Goal: Task Accomplishment & Management: Manage account settings

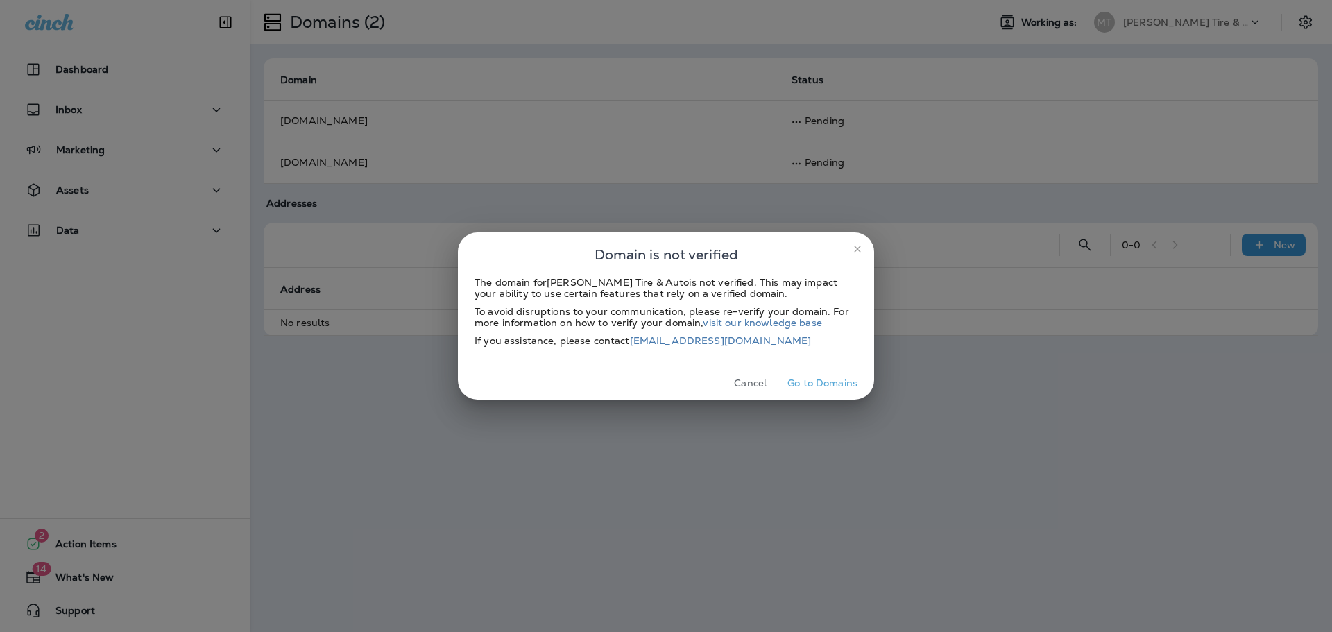
click at [807, 382] on button "Go to Domains" at bounding box center [822, 384] width 81 height 22
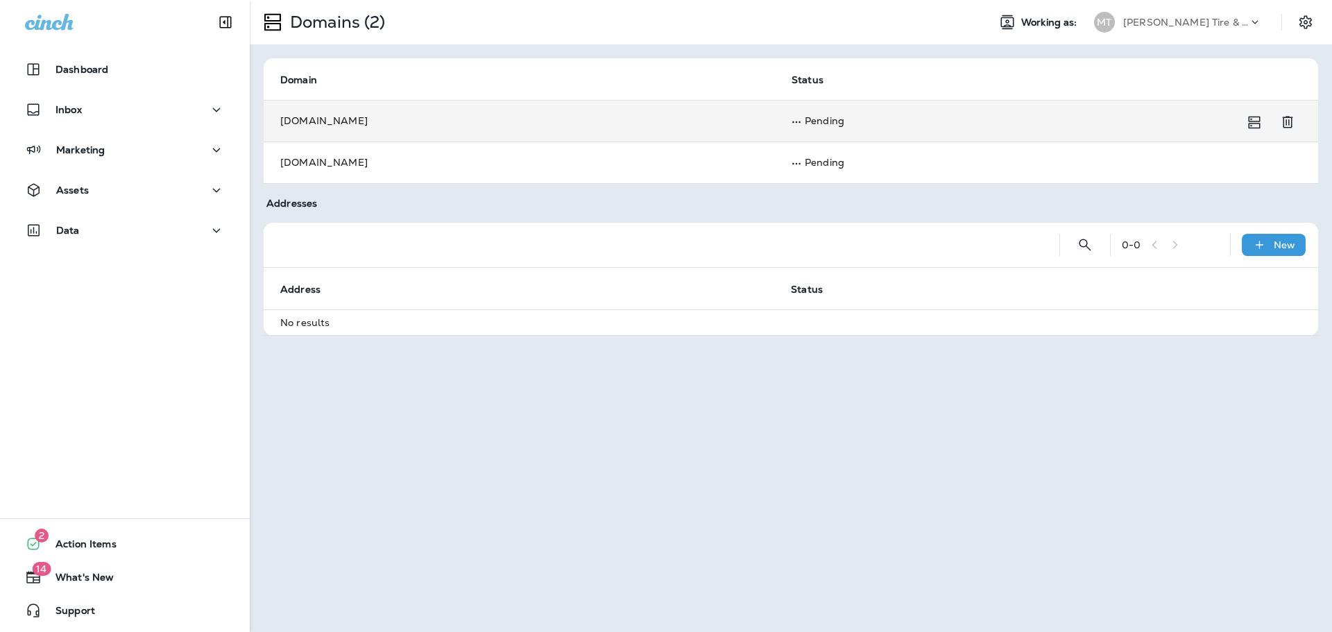
click at [826, 117] on td "Pending" at bounding box center [1030, 121] width 510 height 42
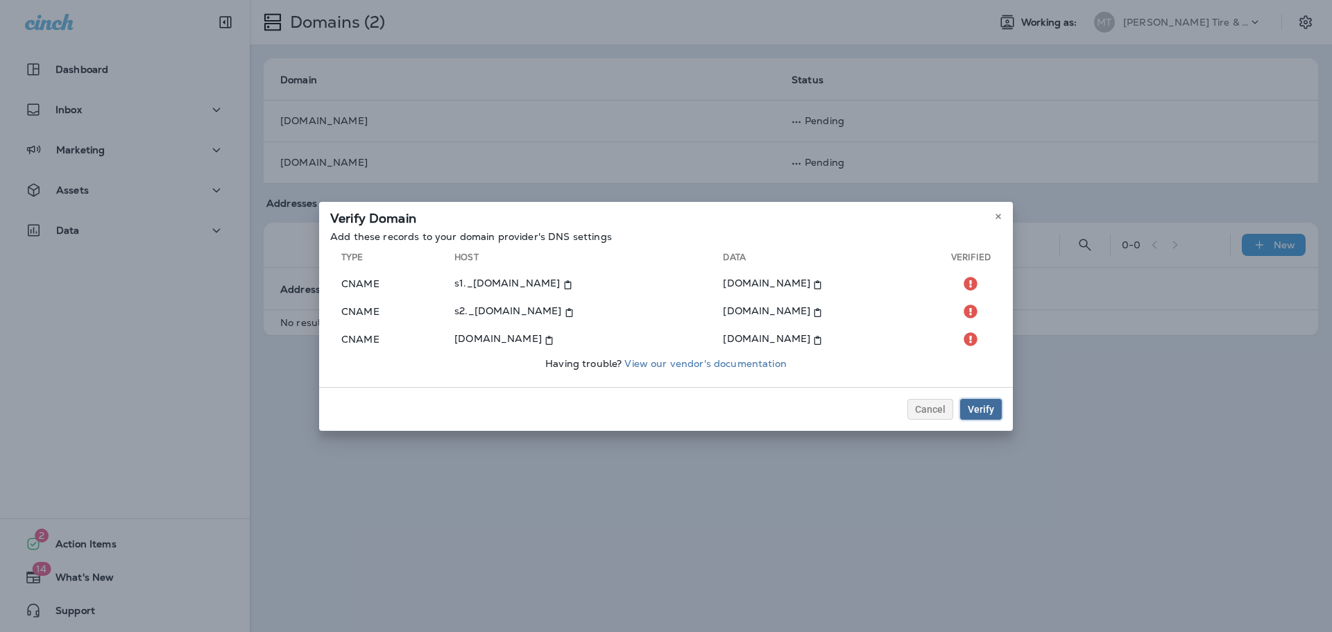
click at [985, 407] on div "Verify" at bounding box center [981, 409] width 26 height 10
click at [990, 413] on div "Verify" at bounding box center [981, 409] width 26 height 10
click at [994, 215] on icon at bounding box center [998, 216] width 8 height 8
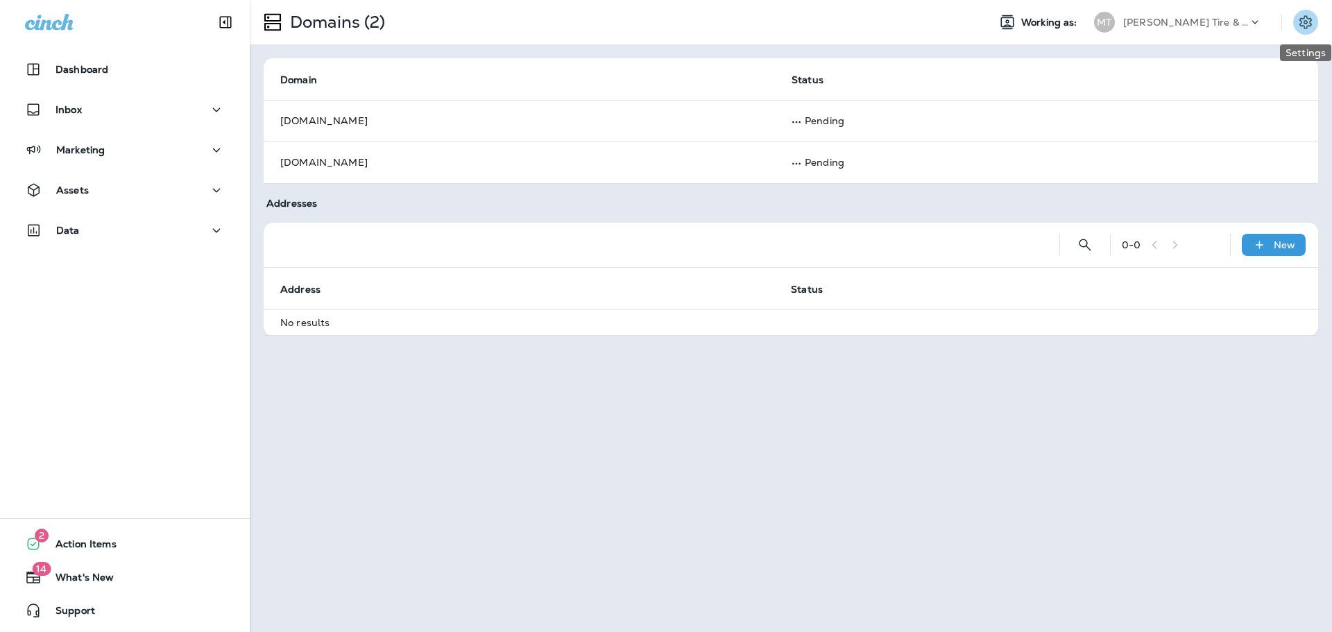
click at [1314, 15] on button "Settings" at bounding box center [1305, 22] width 25 height 25
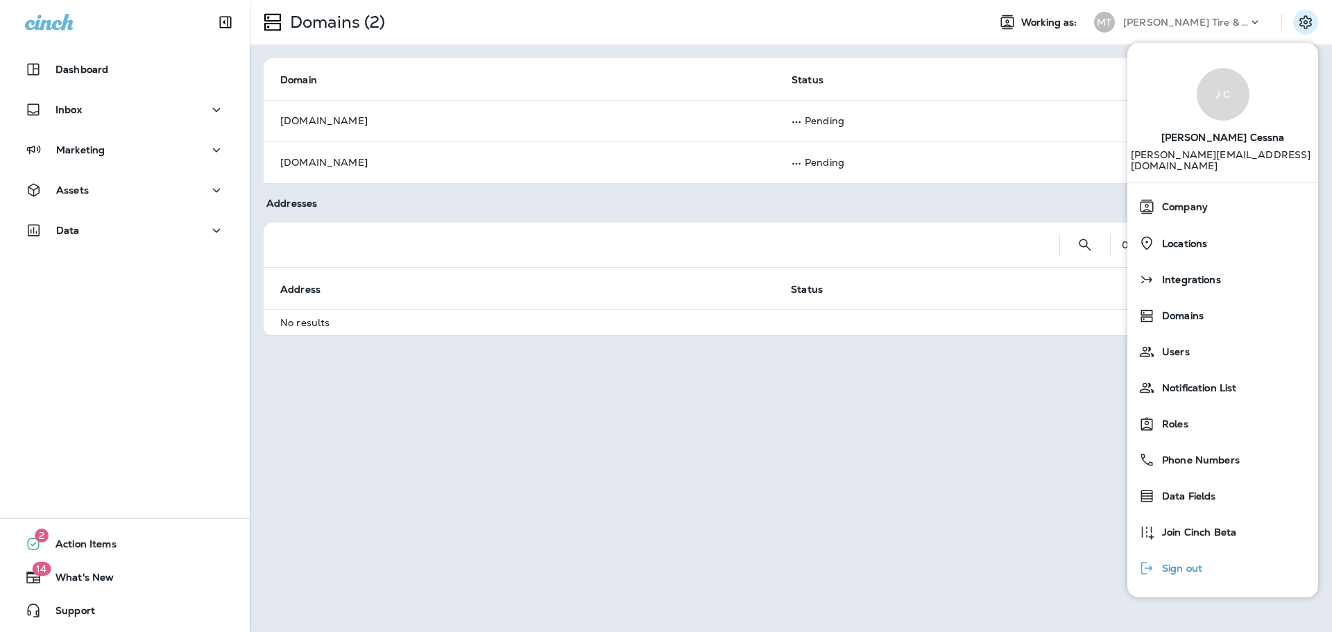
click at [1199, 563] on span "Sign out" at bounding box center [1178, 569] width 47 height 12
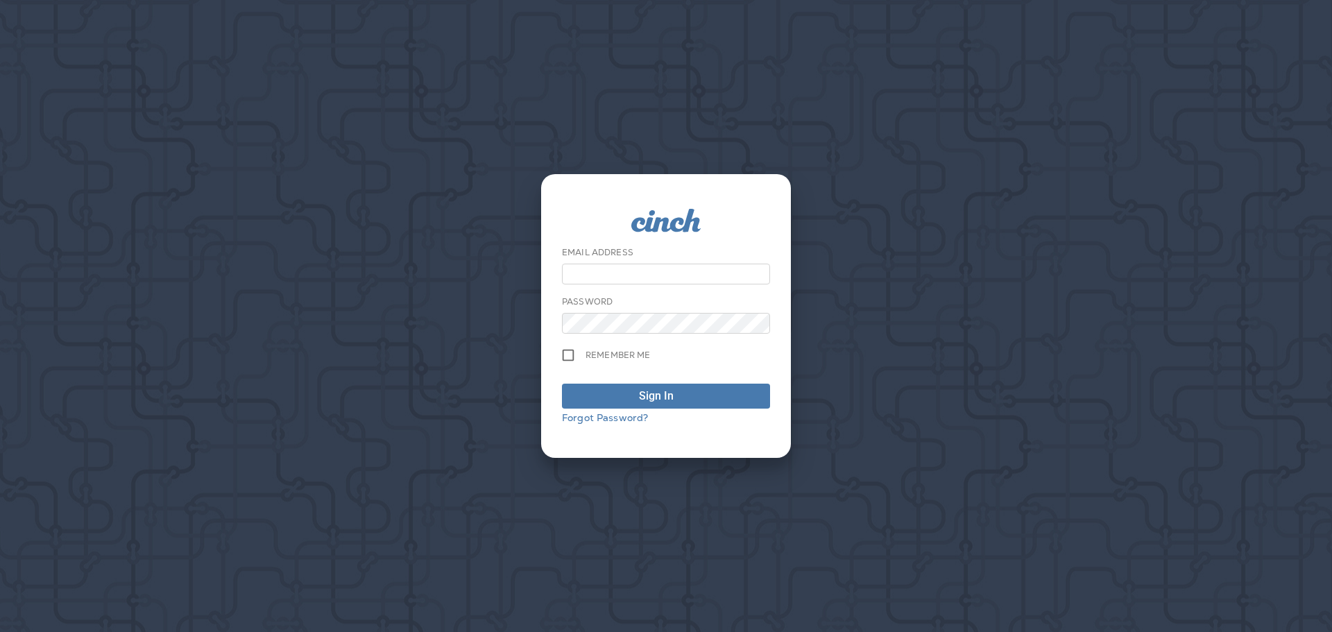
type input "**********"
click at [672, 400] on div "Sign In" at bounding box center [656, 396] width 35 height 17
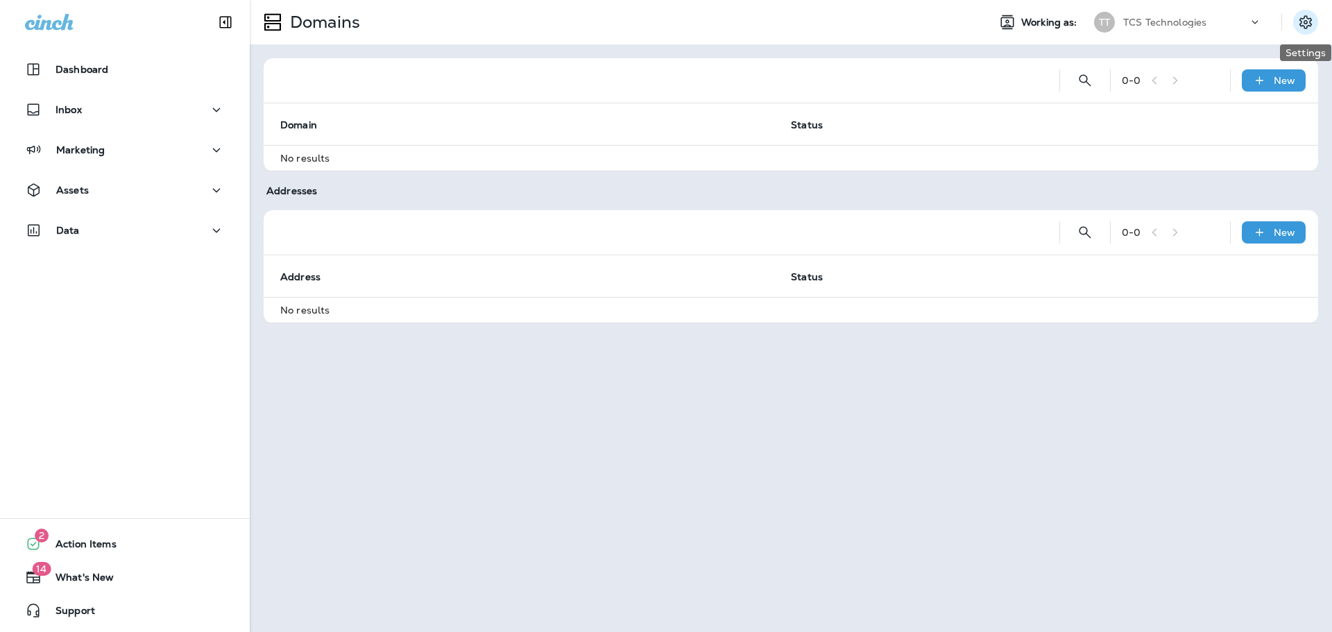
click at [1300, 21] on icon "Settings" at bounding box center [1305, 21] width 12 height 13
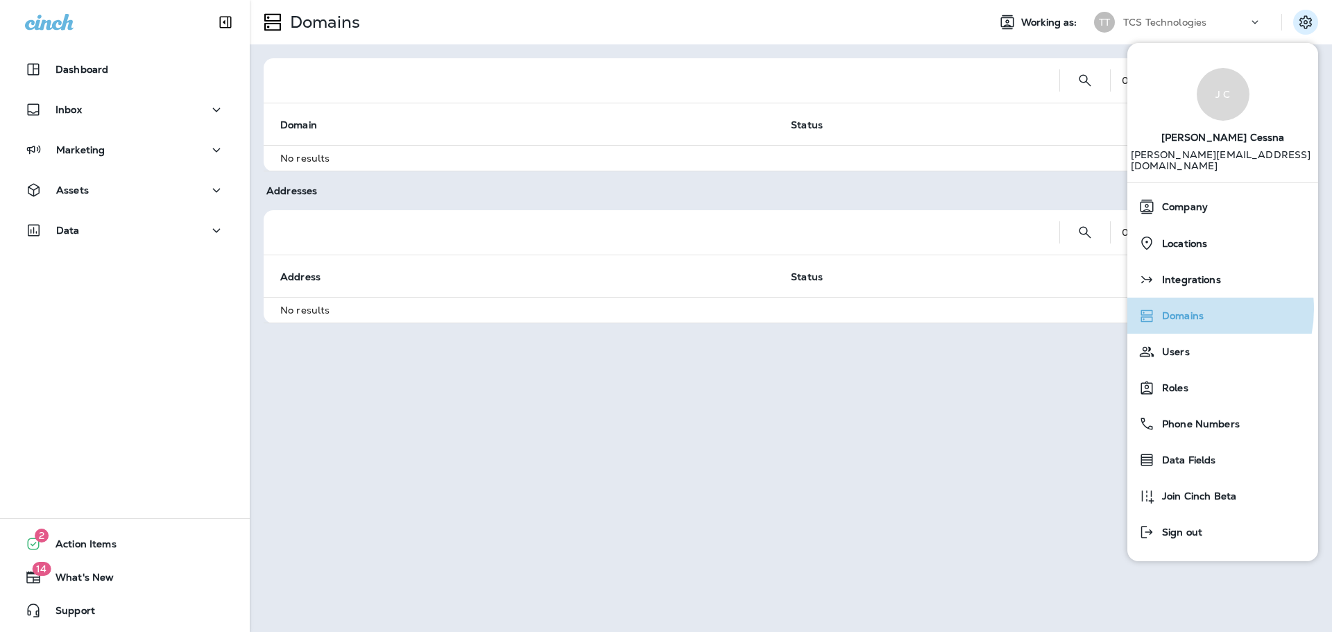
click at [1183, 310] on span "Domains" at bounding box center [1179, 316] width 49 height 12
click at [811, 450] on div "Domains Working as: TT TCS Technologies 0 - 0 New Domain Status No results Addr…" at bounding box center [791, 316] width 1082 height 632
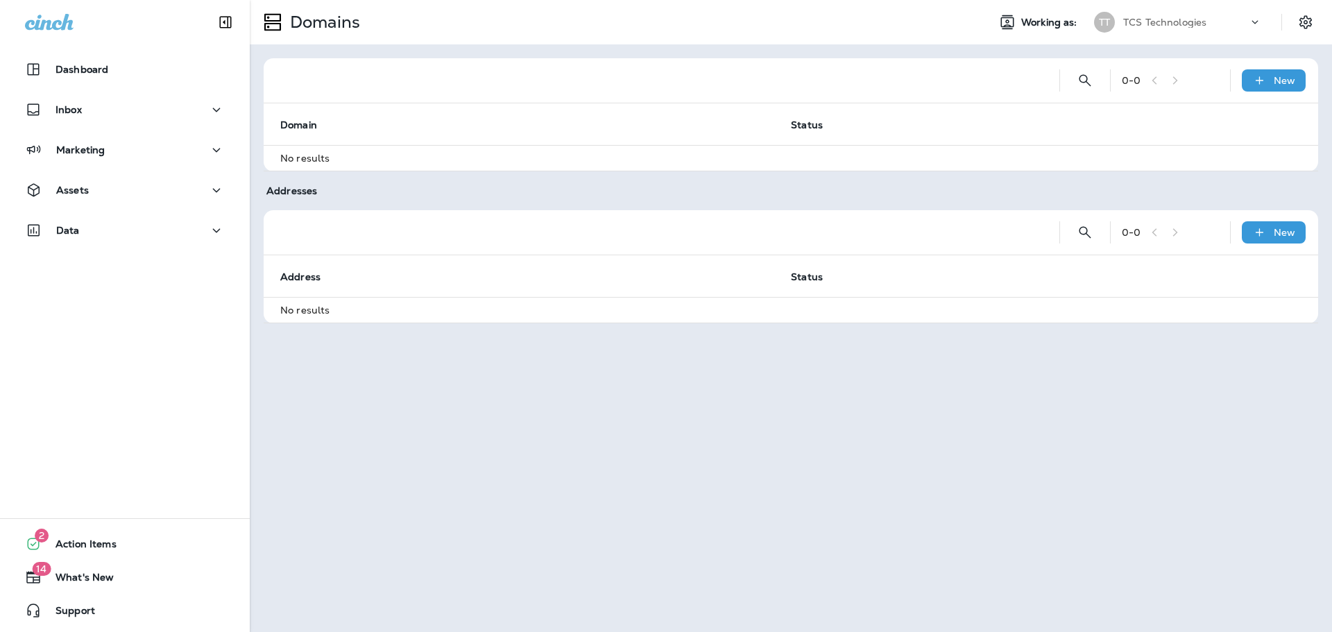
click at [1242, 26] on div "TCS Technologies" at bounding box center [1185, 22] width 125 height 21
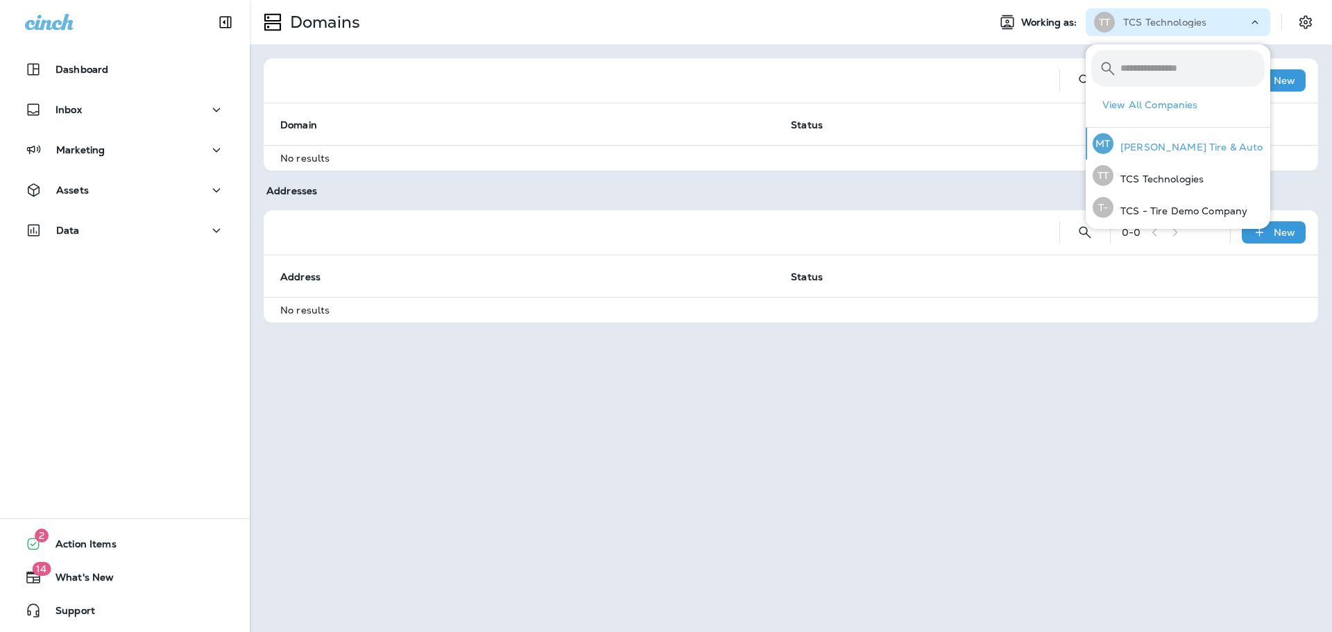
click at [1177, 149] on p "[PERSON_NAME] Tire & Auto" at bounding box center [1188, 147] width 150 height 11
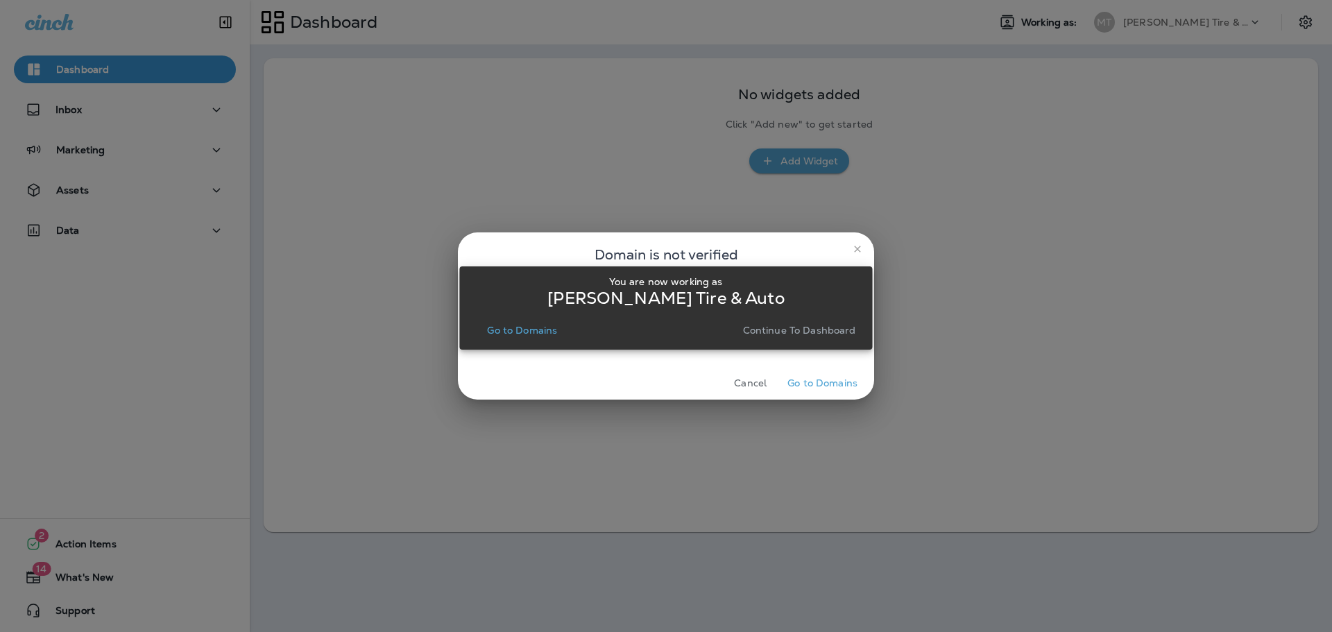
click at [515, 336] on button "Go to Domains" at bounding box center [521, 330] width 81 height 19
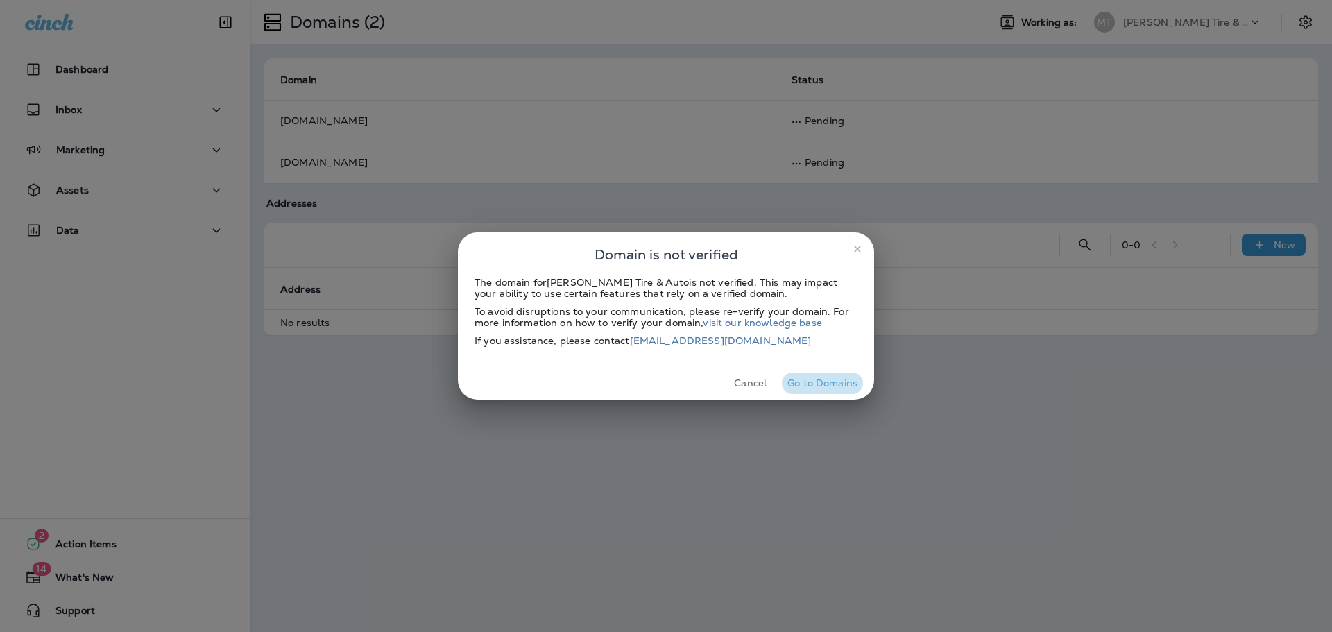
click at [819, 383] on button "Go to Domains" at bounding box center [822, 384] width 81 height 22
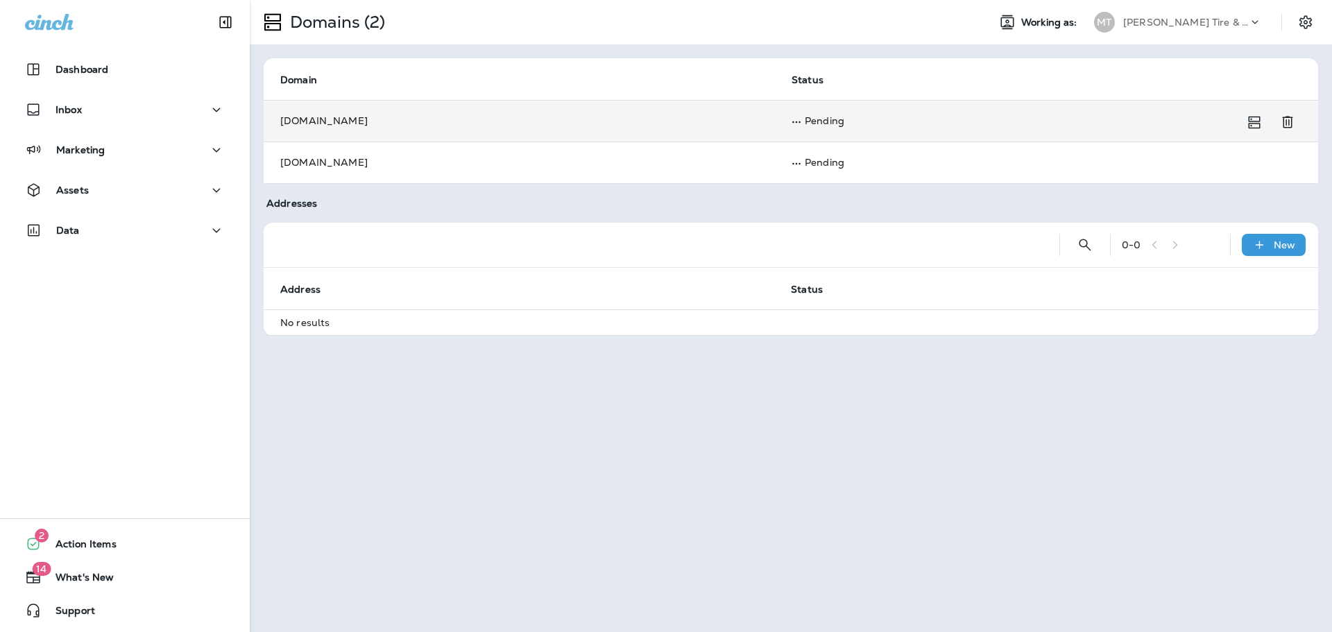
click at [832, 121] on td "Pending" at bounding box center [1030, 121] width 510 height 42
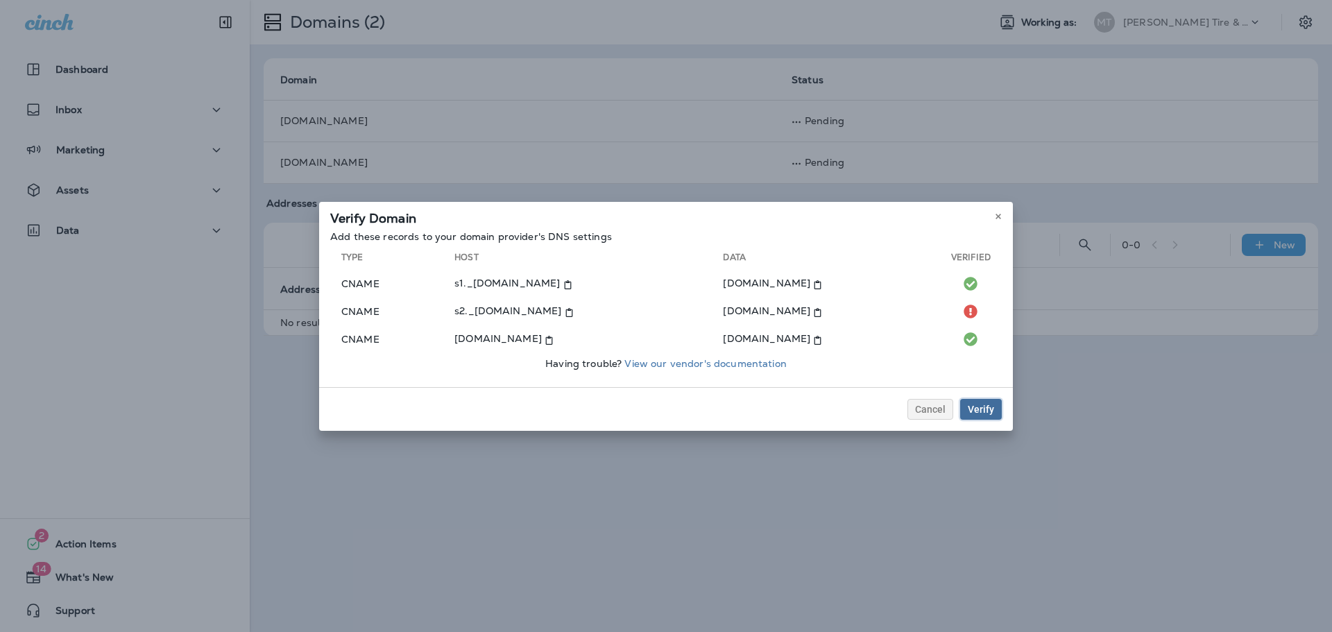
click at [989, 411] on div "Verify" at bounding box center [981, 409] width 26 height 10
click at [987, 406] on div "Verify" at bounding box center [981, 409] width 26 height 10
click at [984, 413] on div "Verify" at bounding box center [981, 409] width 26 height 10
click at [982, 407] on div "Verify" at bounding box center [981, 409] width 26 height 10
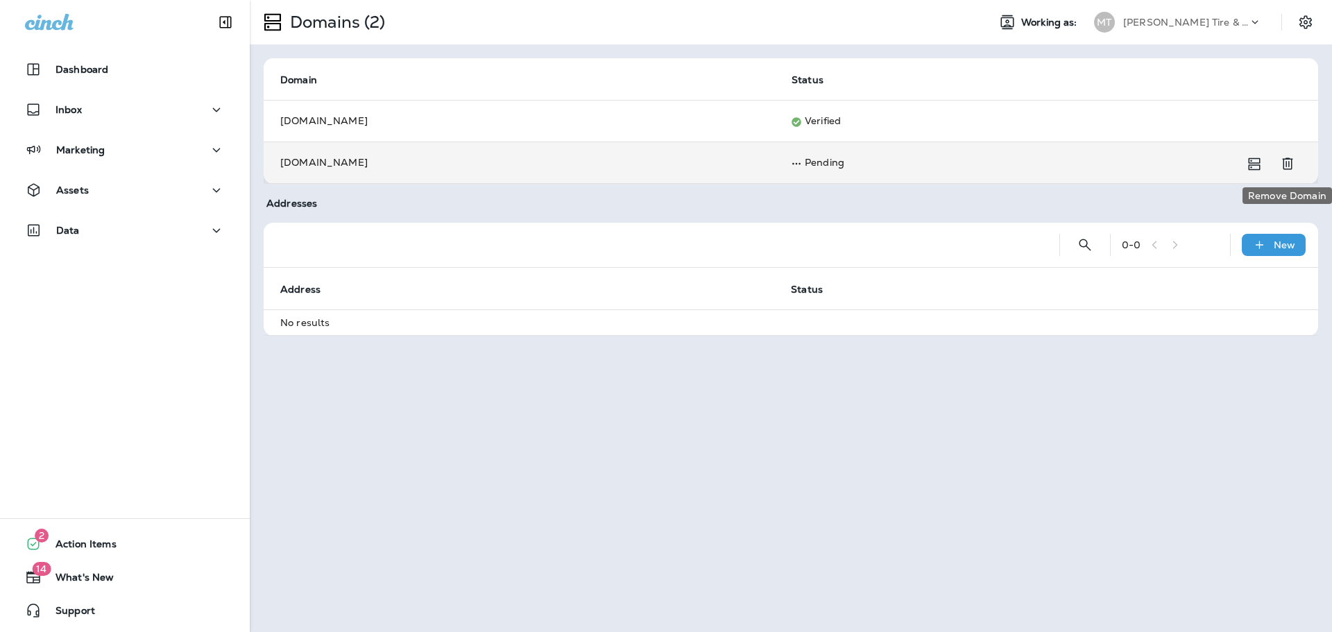
click at [1293, 162] on icon "Remove Domain" at bounding box center [1287, 163] width 17 height 17
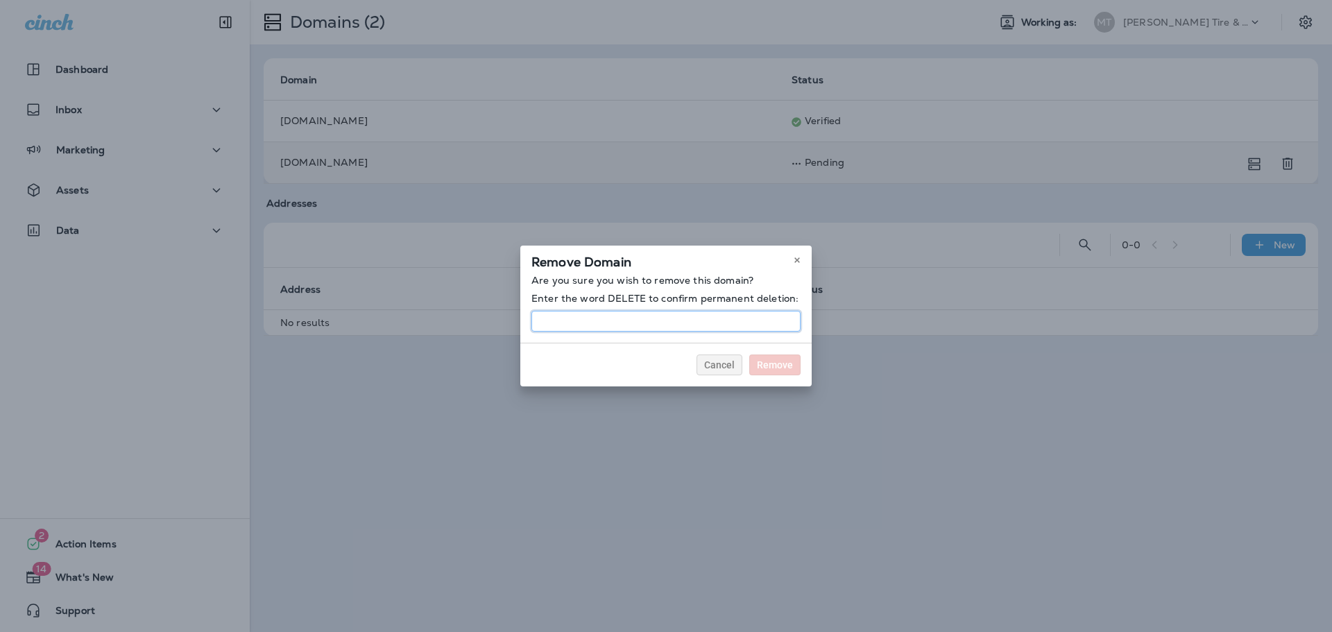
click at [634, 317] on input at bounding box center [665, 321] width 269 height 21
type input "******"
click at [749, 355] on button "Remove" at bounding box center [774, 365] width 51 height 21
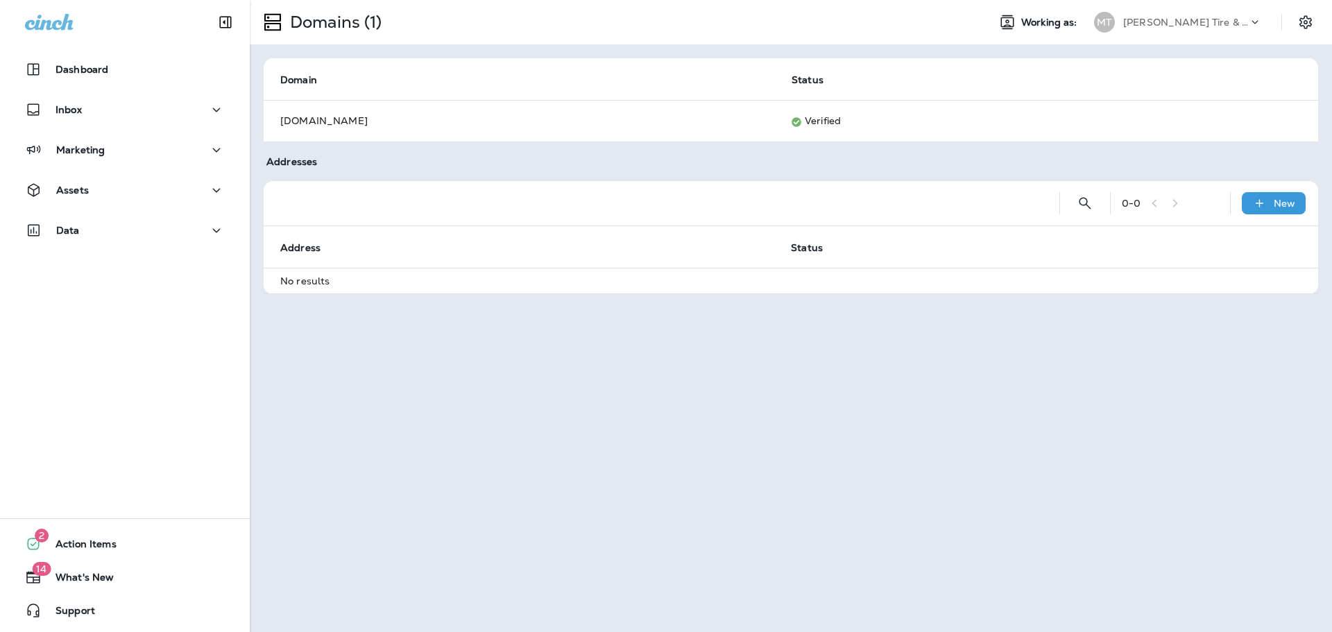
click at [1153, 418] on div "Domains (1) Working as: MT Moody's Tire & Auto Domain Status www.moodystire.com…" at bounding box center [791, 316] width 1082 height 632
click at [1314, 27] on button "Settings" at bounding box center [1305, 22] width 25 height 25
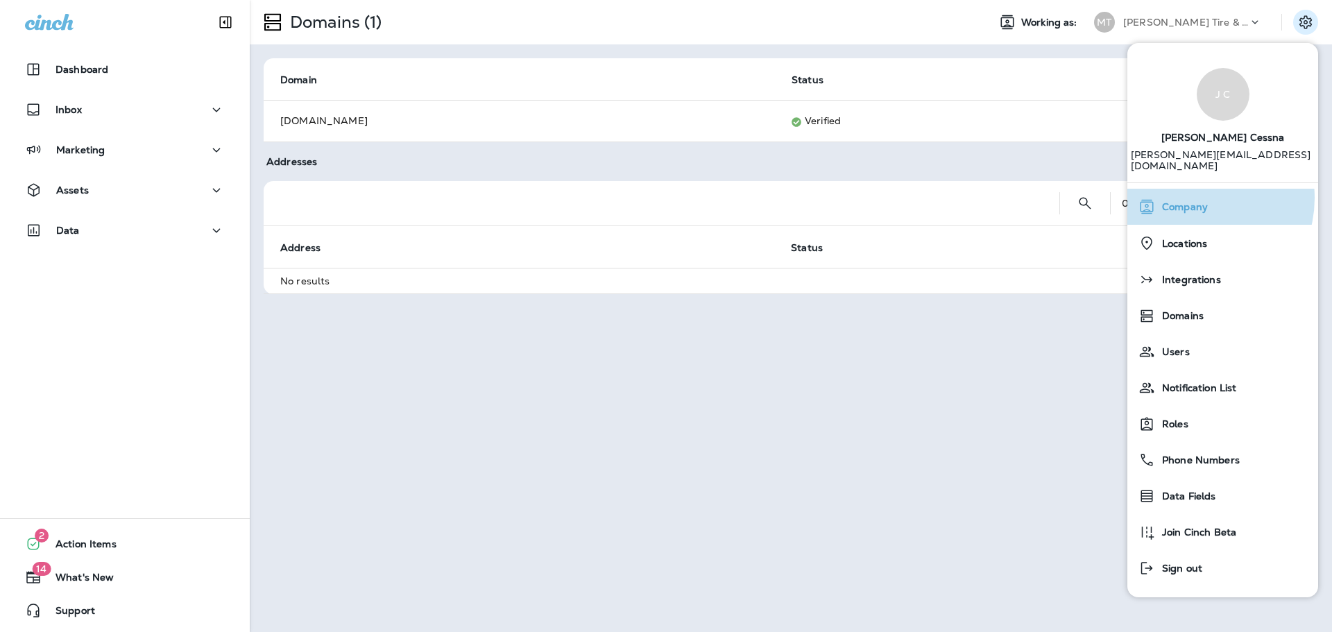
click at [1195, 193] on div "Company" at bounding box center [1223, 207] width 180 height 28
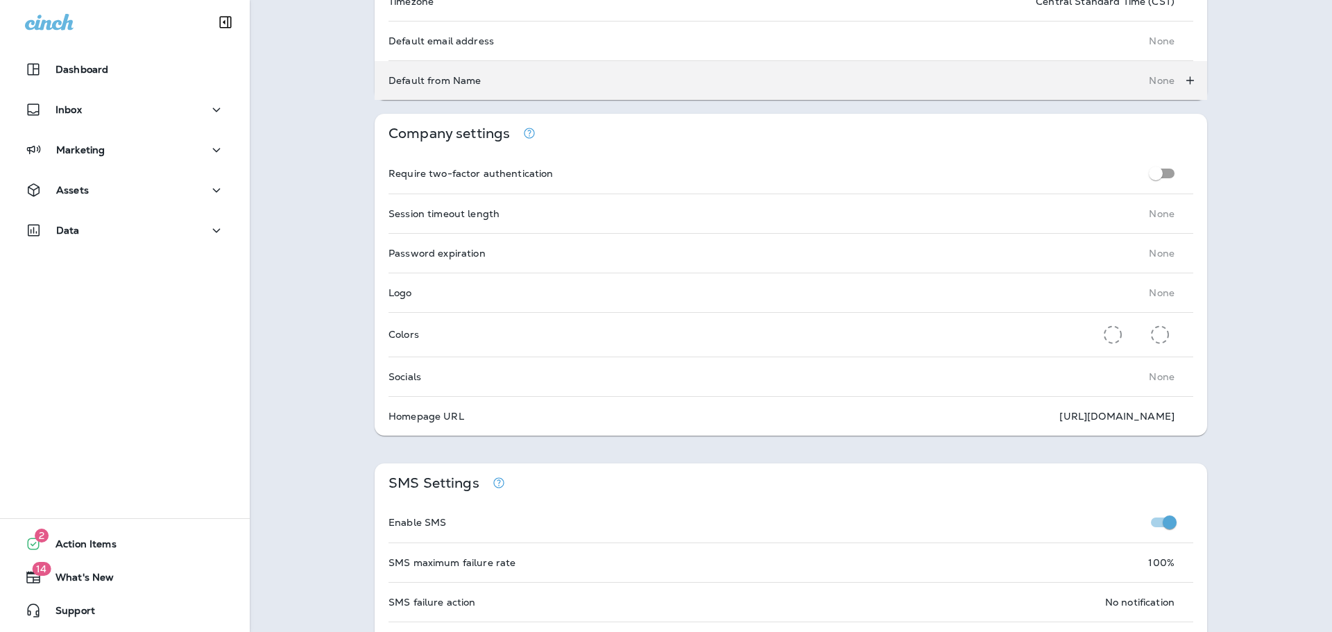
scroll to position [277, 0]
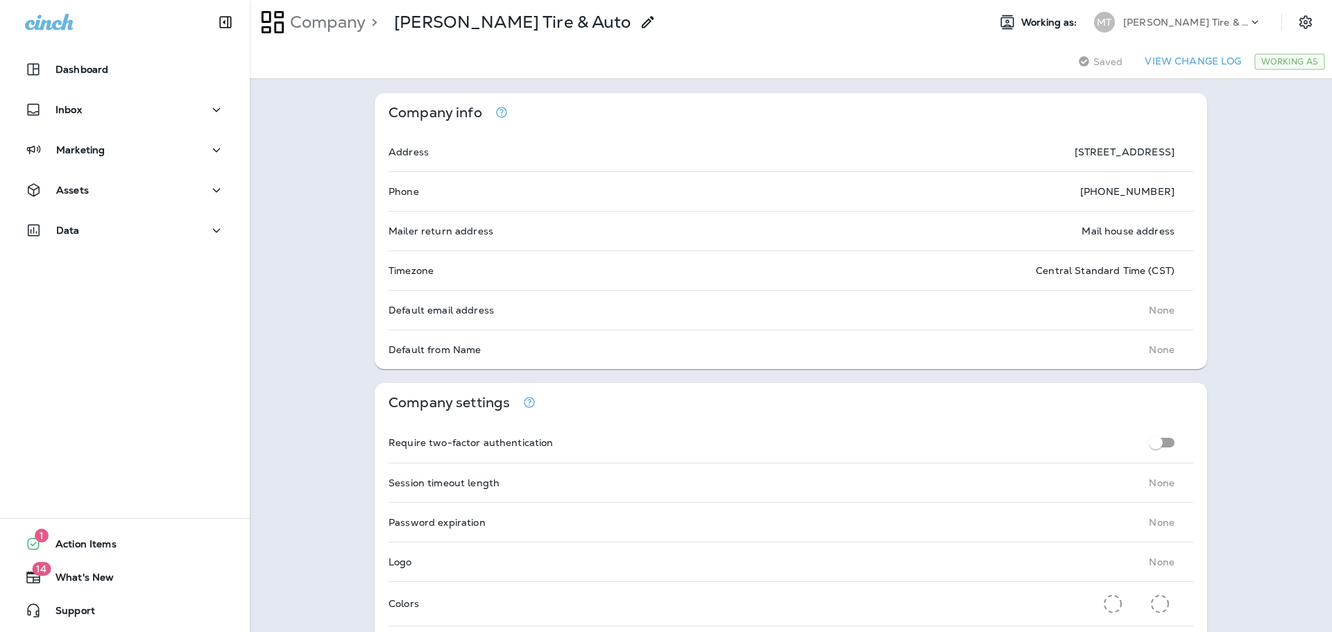
click at [1193, 65] on button "View Change Log" at bounding box center [1193, 62] width 108 height 22
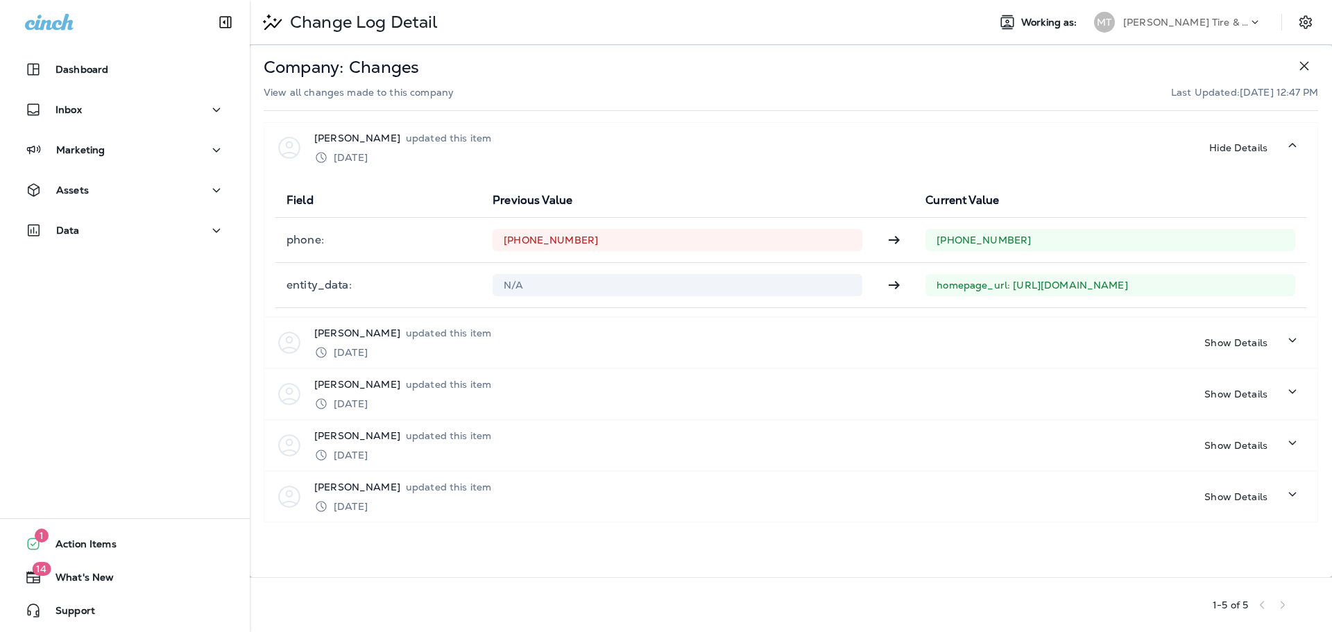
click at [1299, 69] on icon "button" at bounding box center [1304, 66] width 17 height 17
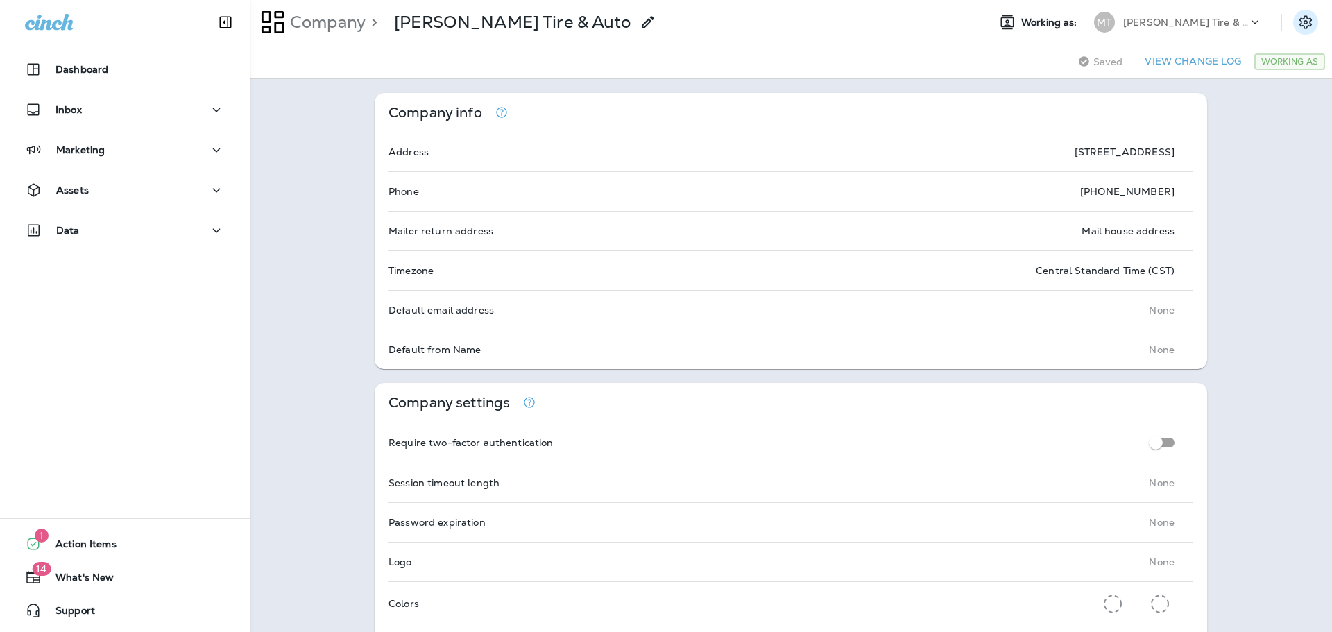
click at [1299, 22] on icon "Settings" at bounding box center [1305, 21] width 12 height 13
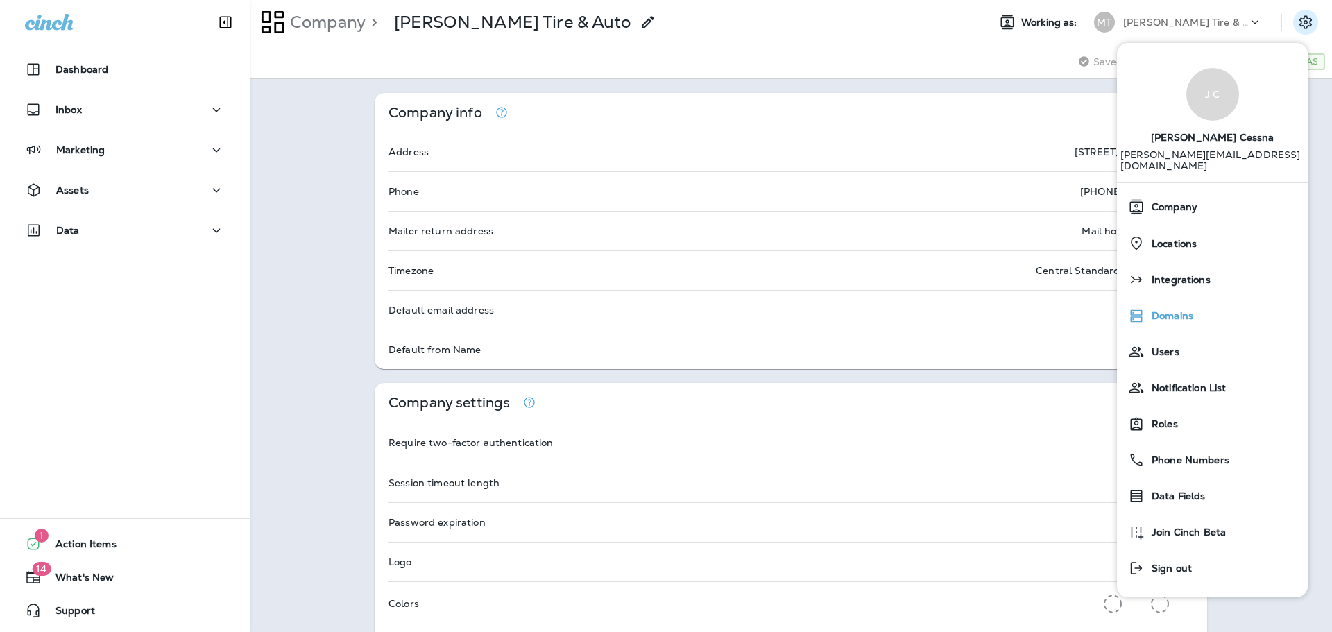
click at [1175, 313] on div "Domains" at bounding box center [1212, 316] width 180 height 28
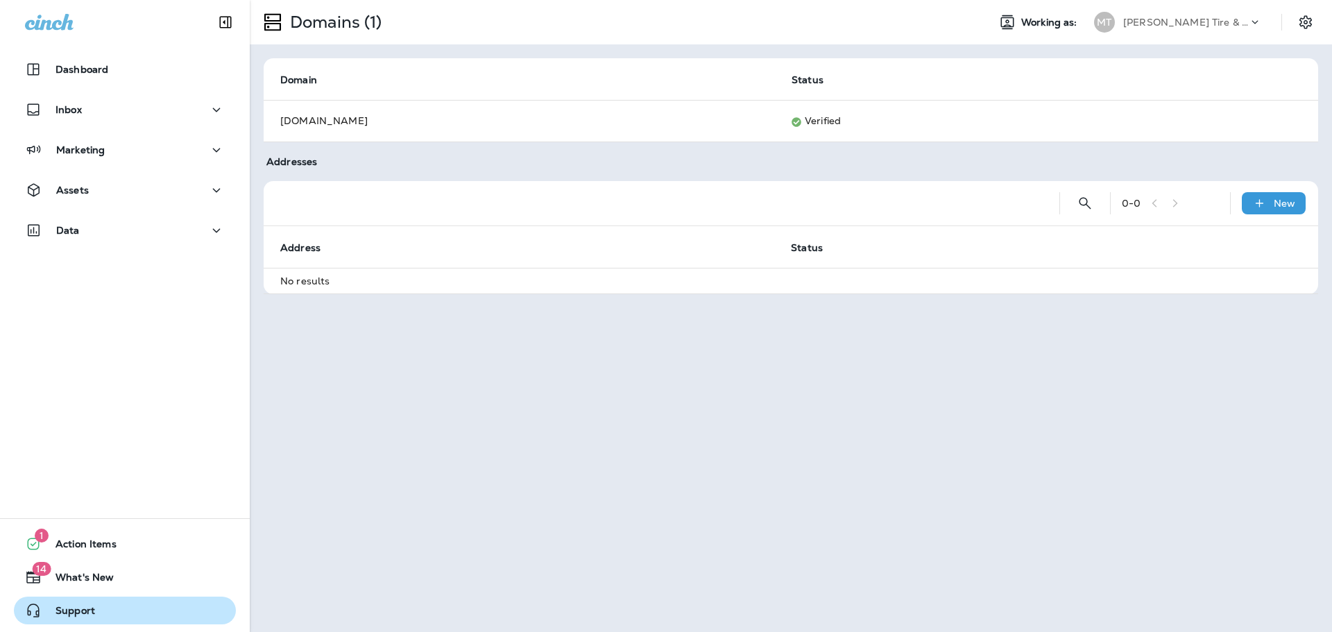
click at [69, 609] on span "Support" at bounding box center [68, 613] width 53 height 17
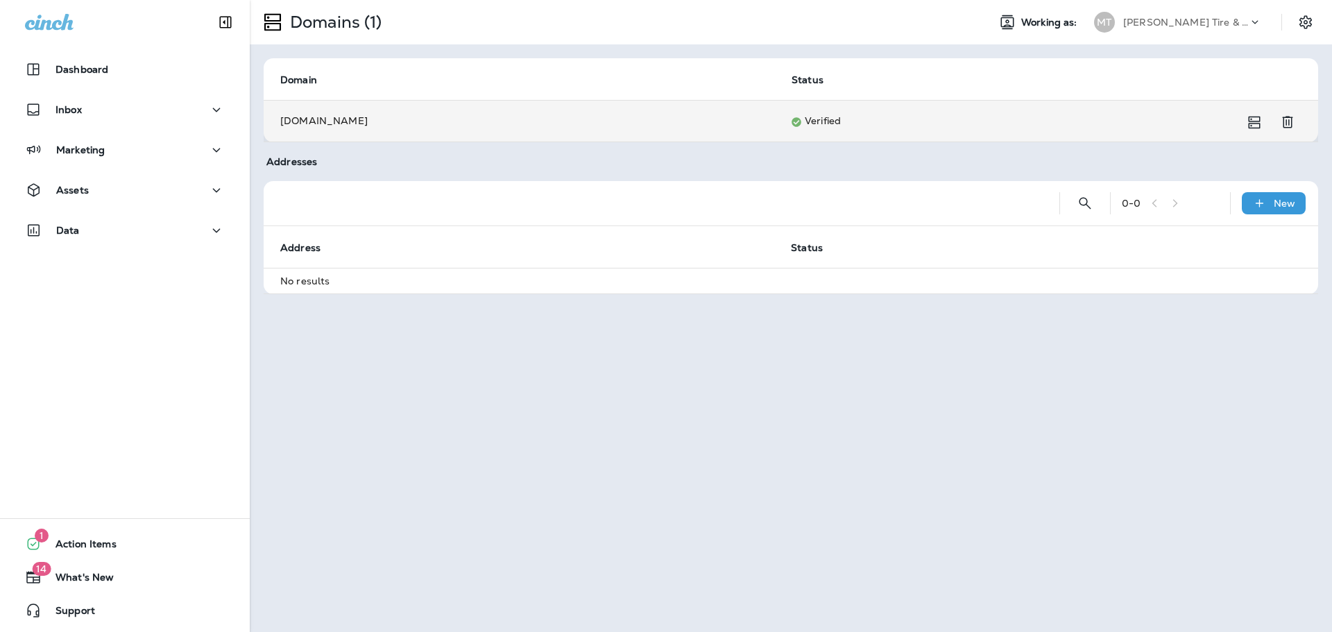
click at [821, 124] on td "Verified" at bounding box center [1030, 121] width 510 height 42
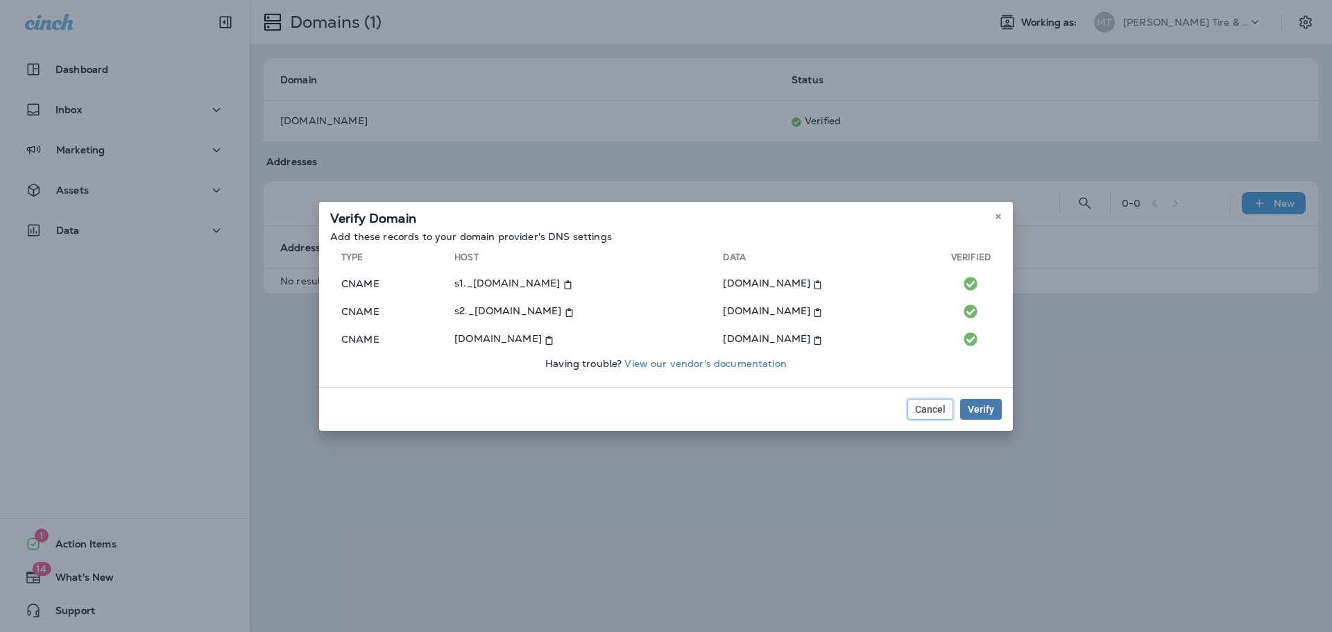
click at [930, 405] on span "Cancel" at bounding box center [930, 409] width 31 height 10
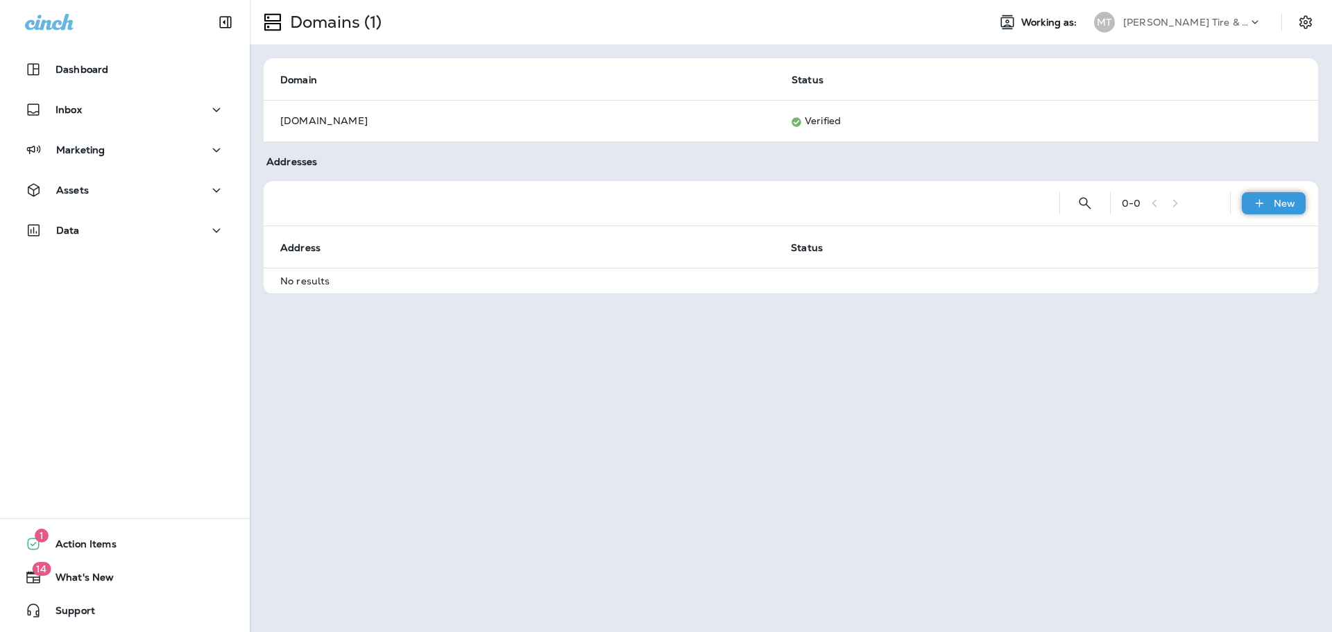
click at [1268, 204] on div "New" at bounding box center [1274, 203] width 64 height 22
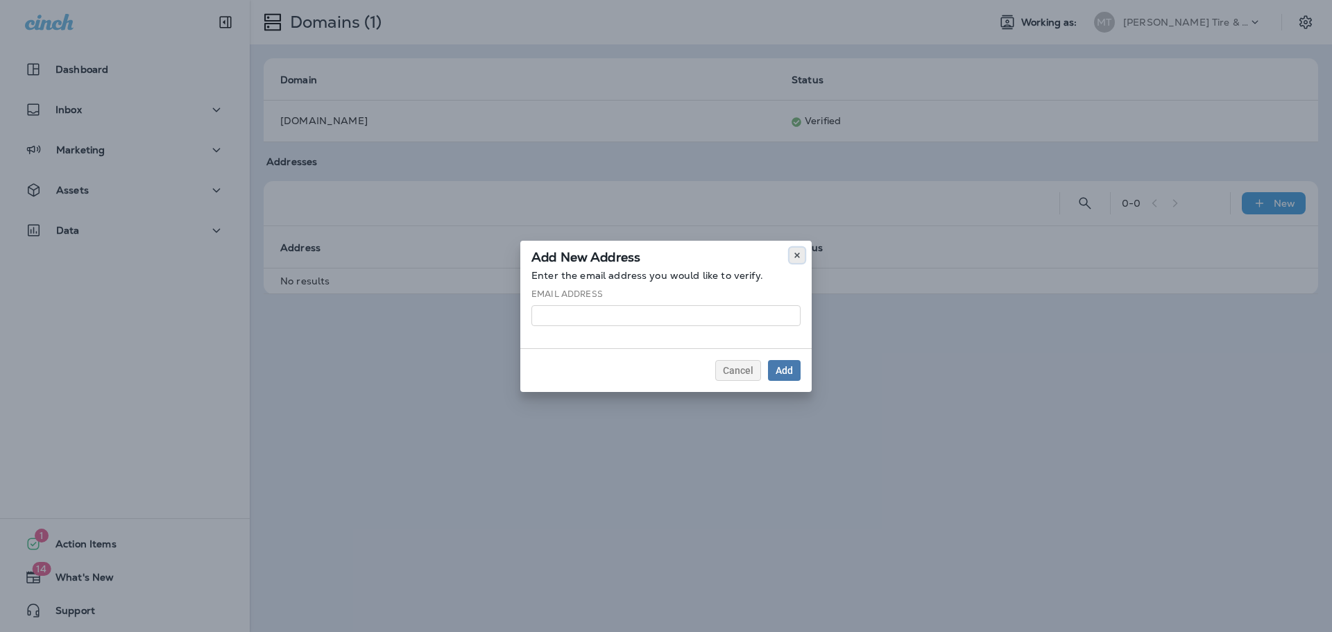
click at [799, 257] on use at bounding box center [796, 256] width 5 height 6
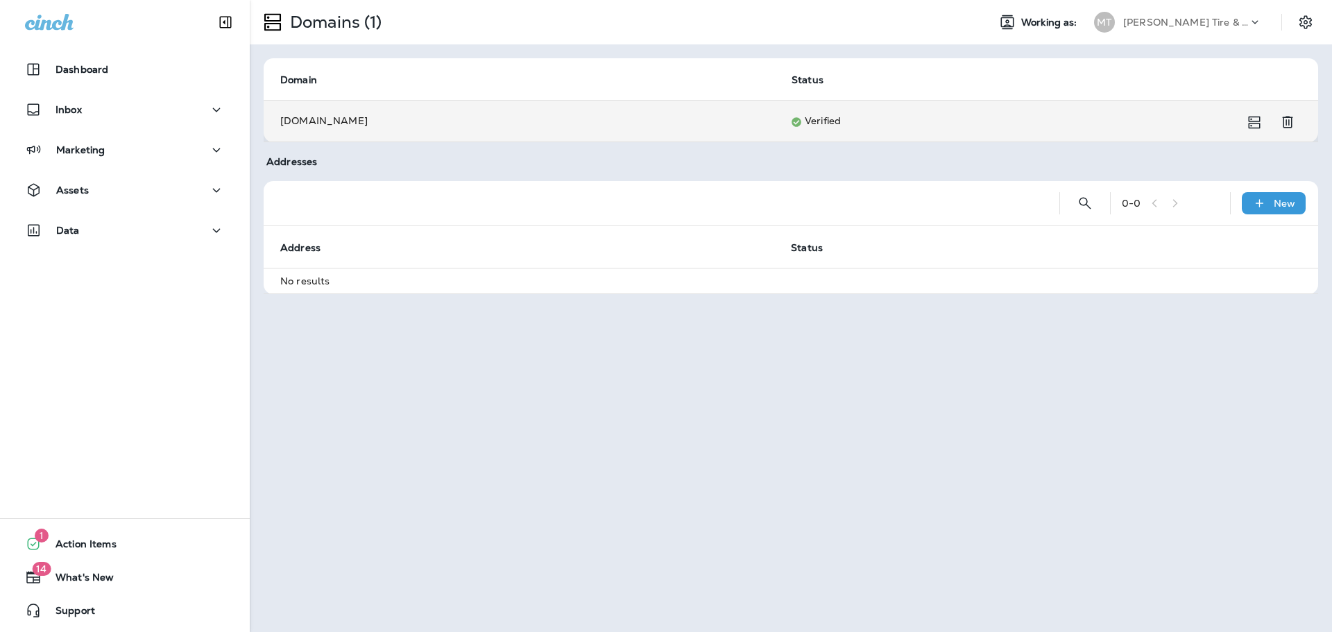
click at [827, 123] on td "Verified" at bounding box center [1030, 121] width 510 height 42
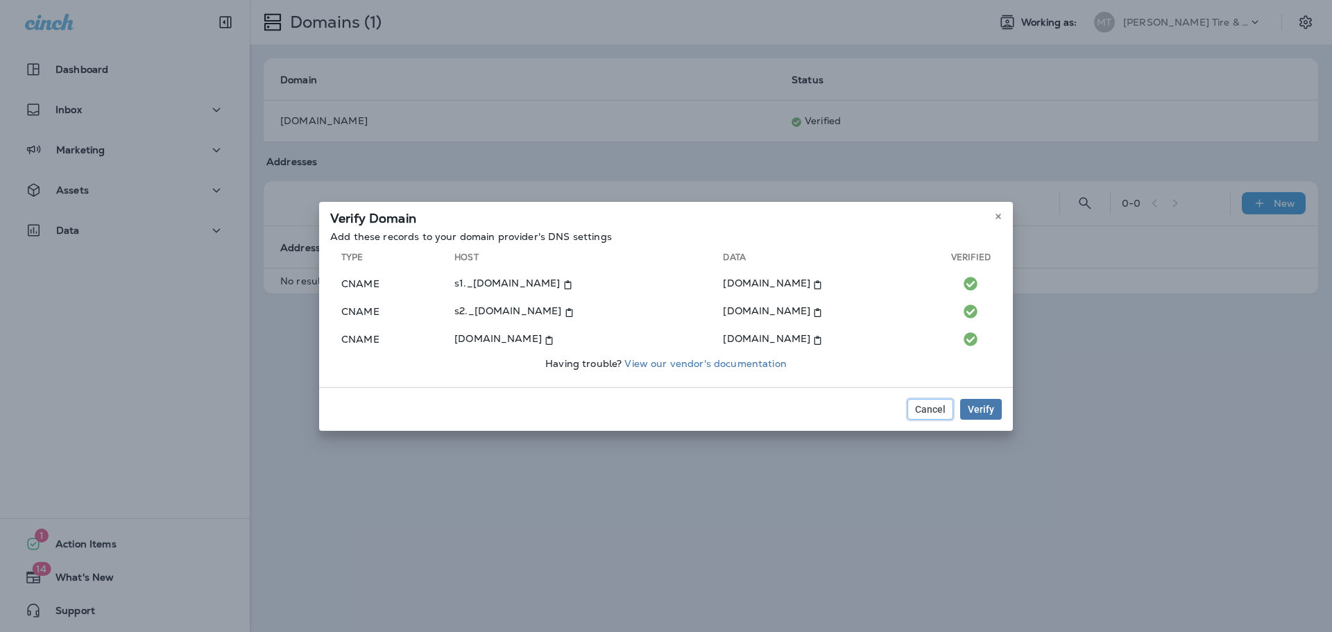
click at [931, 408] on span "Cancel" at bounding box center [930, 409] width 31 height 10
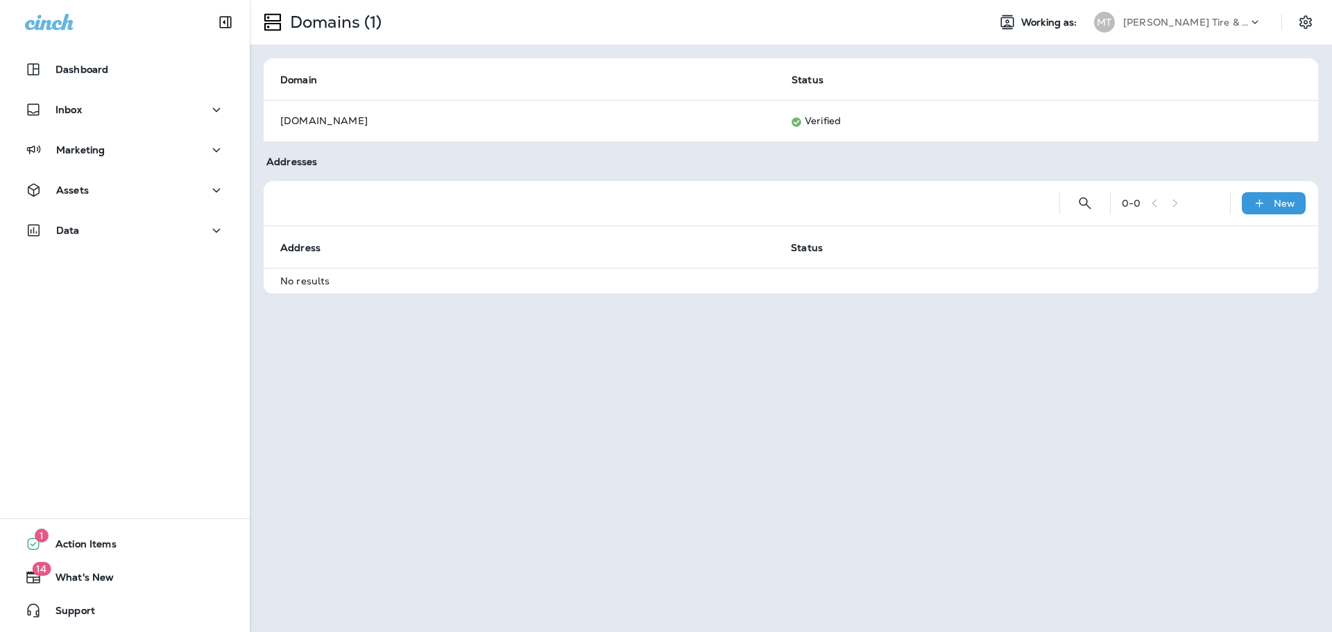
click at [1157, 22] on p "[PERSON_NAME] Tire & Auto" at bounding box center [1185, 22] width 125 height 11
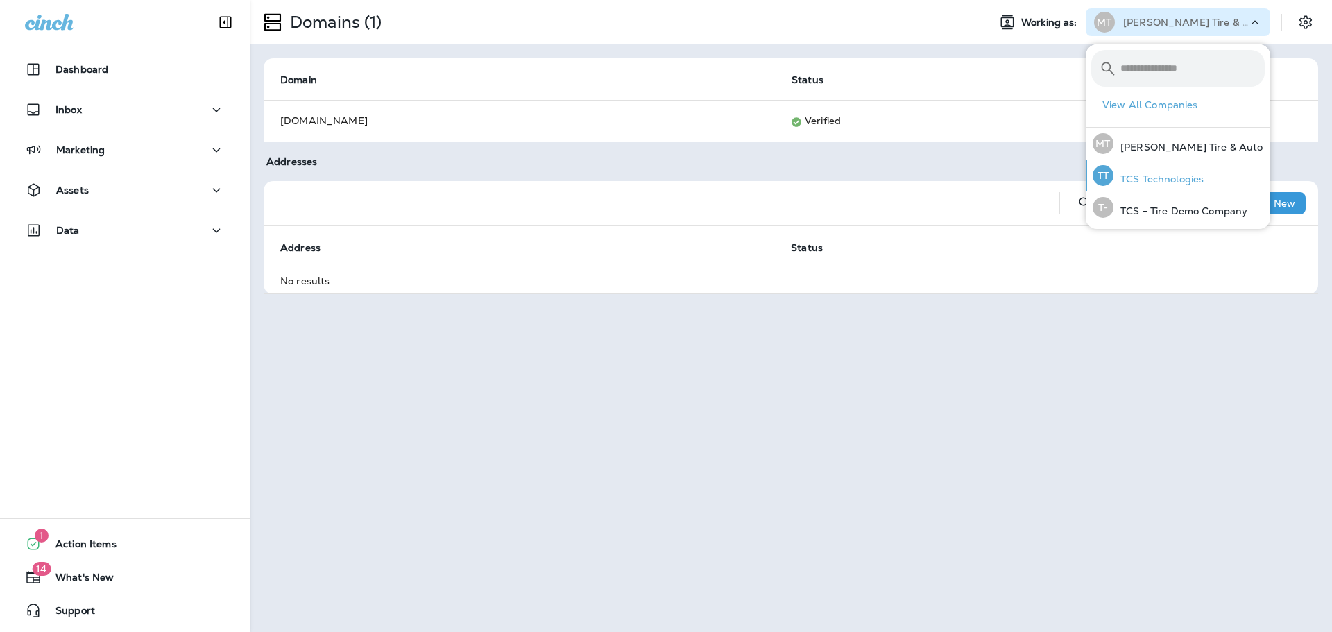
click at [1165, 179] on p "TCS Technologies" at bounding box center [1158, 178] width 90 height 11
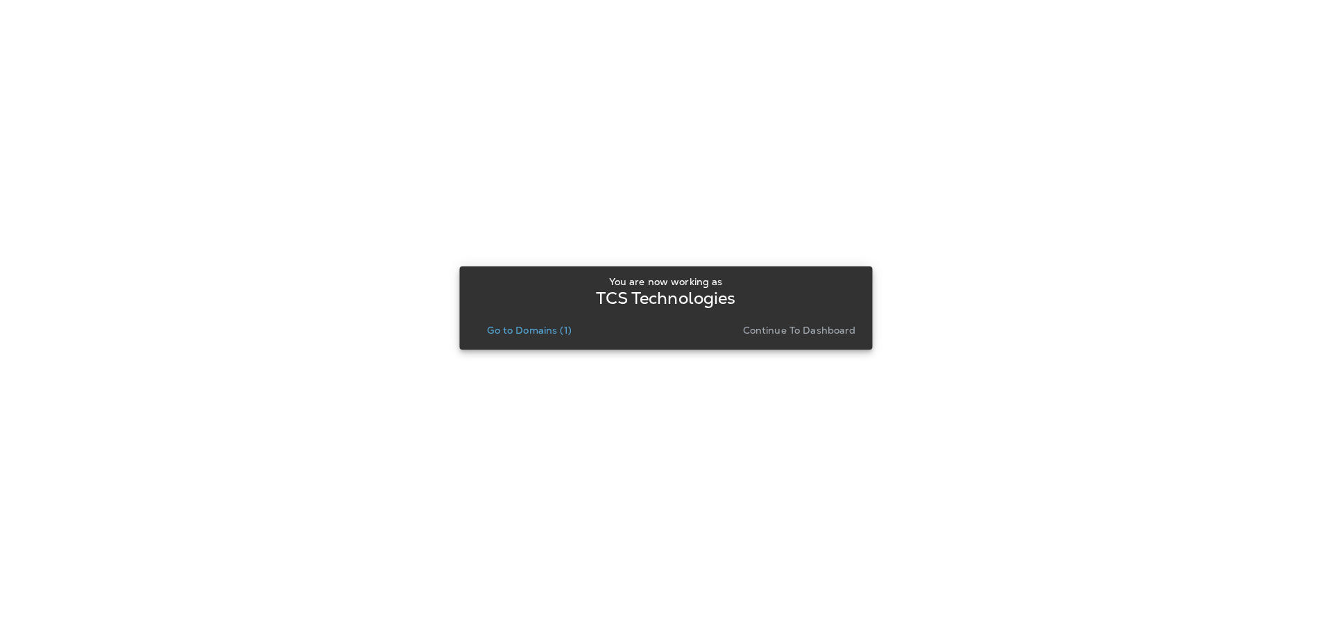
click at [531, 329] on p "Go to Domains (1)" at bounding box center [529, 330] width 84 height 11
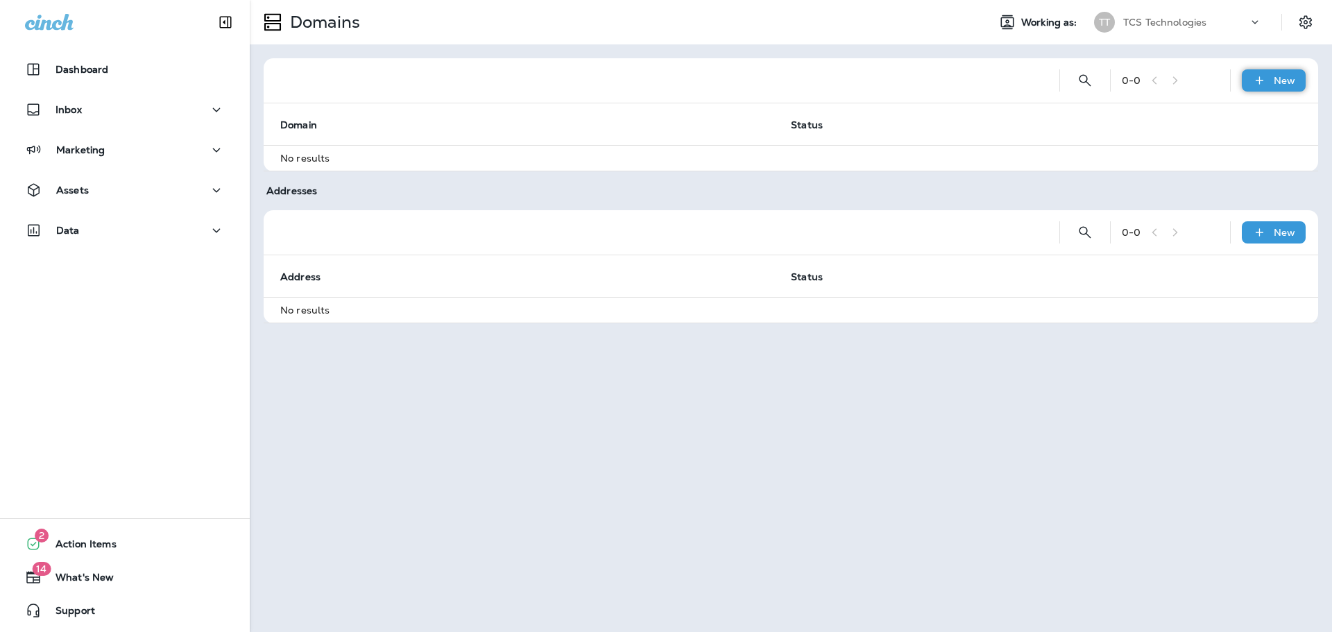
click at [1276, 85] on p "New" at bounding box center [1285, 80] width 22 height 11
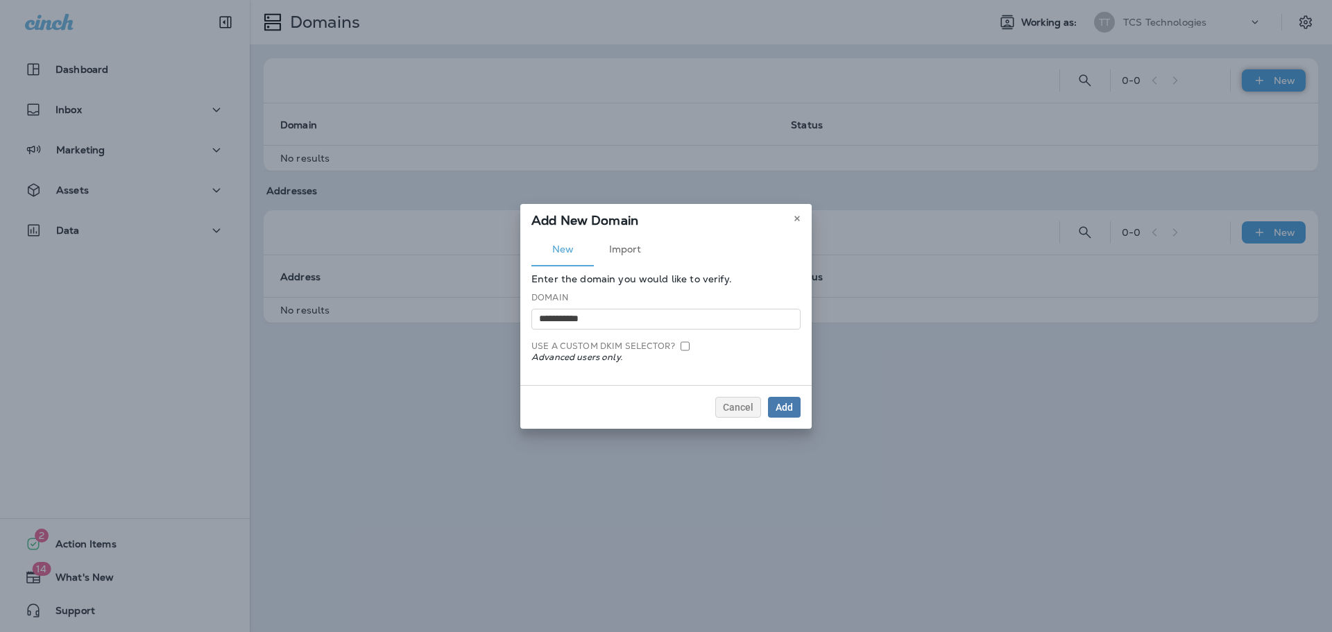
type input "**********"
click at [768, 397] on button "Add" at bounding box center [784, 407] width 33 height 21
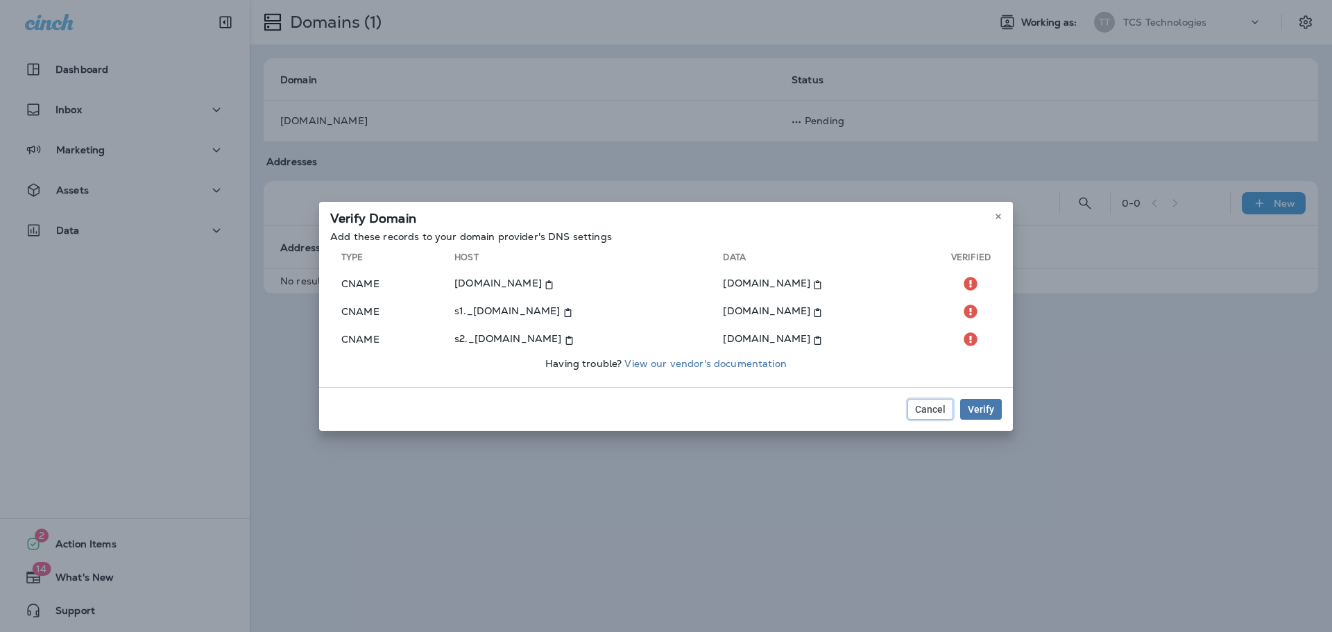
click at [931, 407] on span "Cancel" at bounding box center [930, 409] width 31 height 10
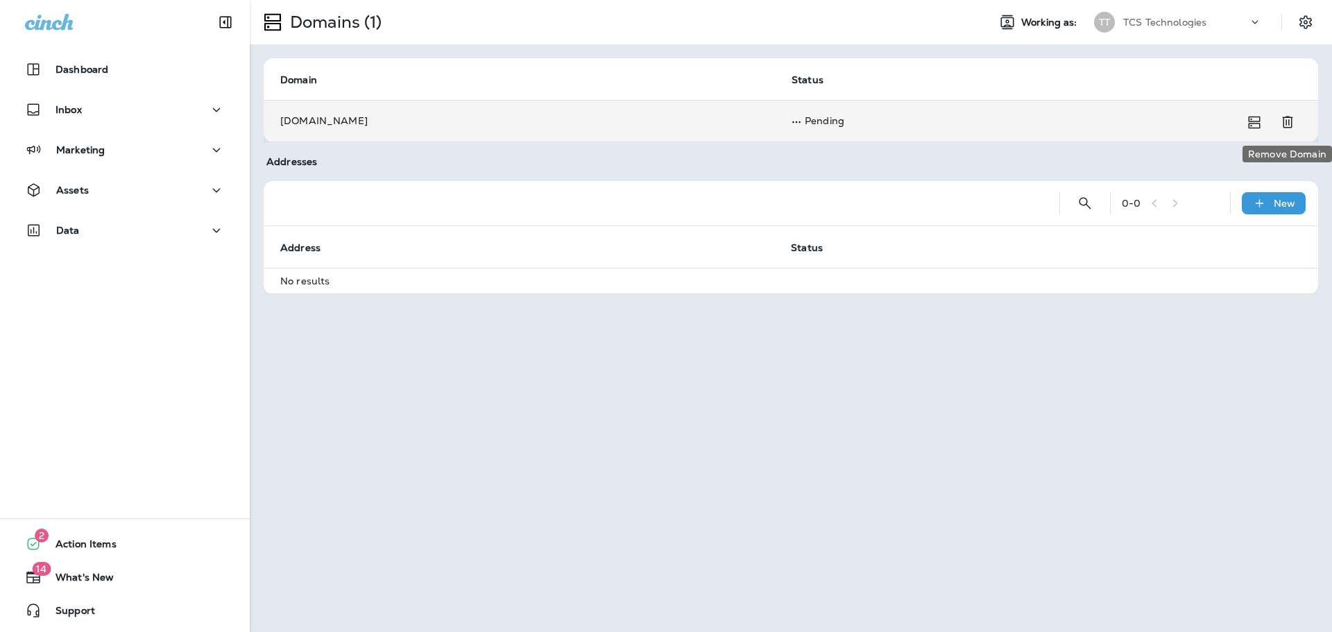
click at [1294, 125] on icon "Remove Domain" at bounding box center [1287, 122] width 17 height 17
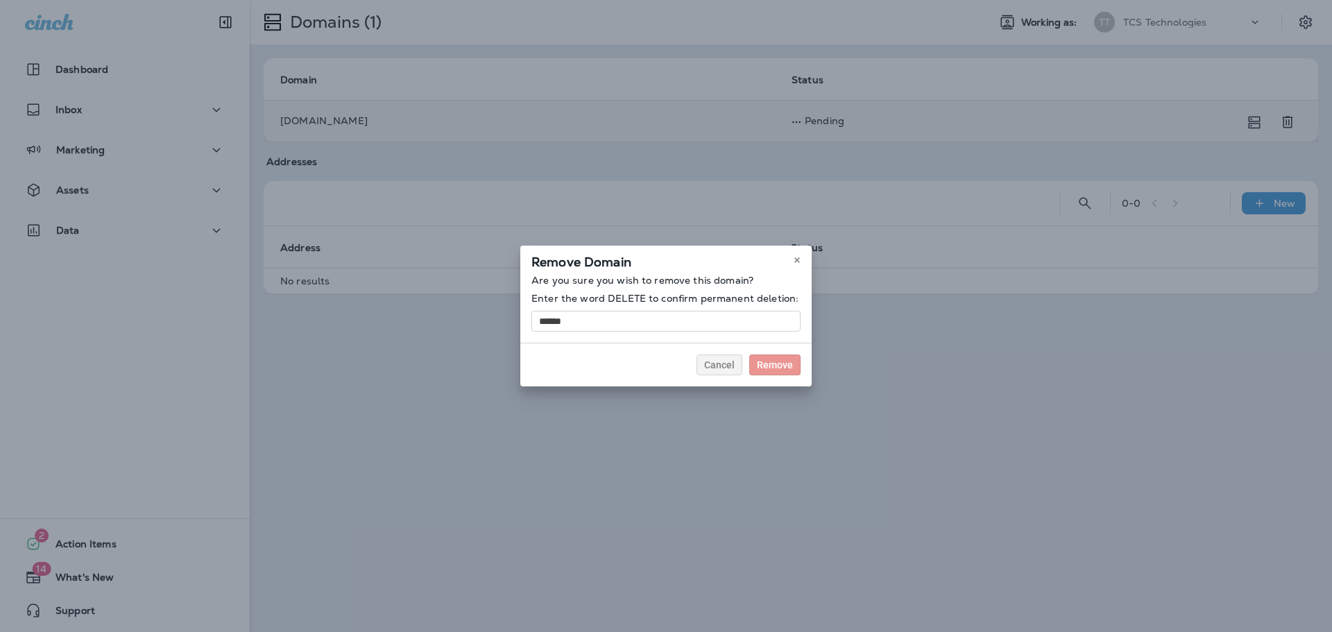
type input "******"
click at [749, 355] on button "Remove" at bounding box center [774, 365] width 51 height 21
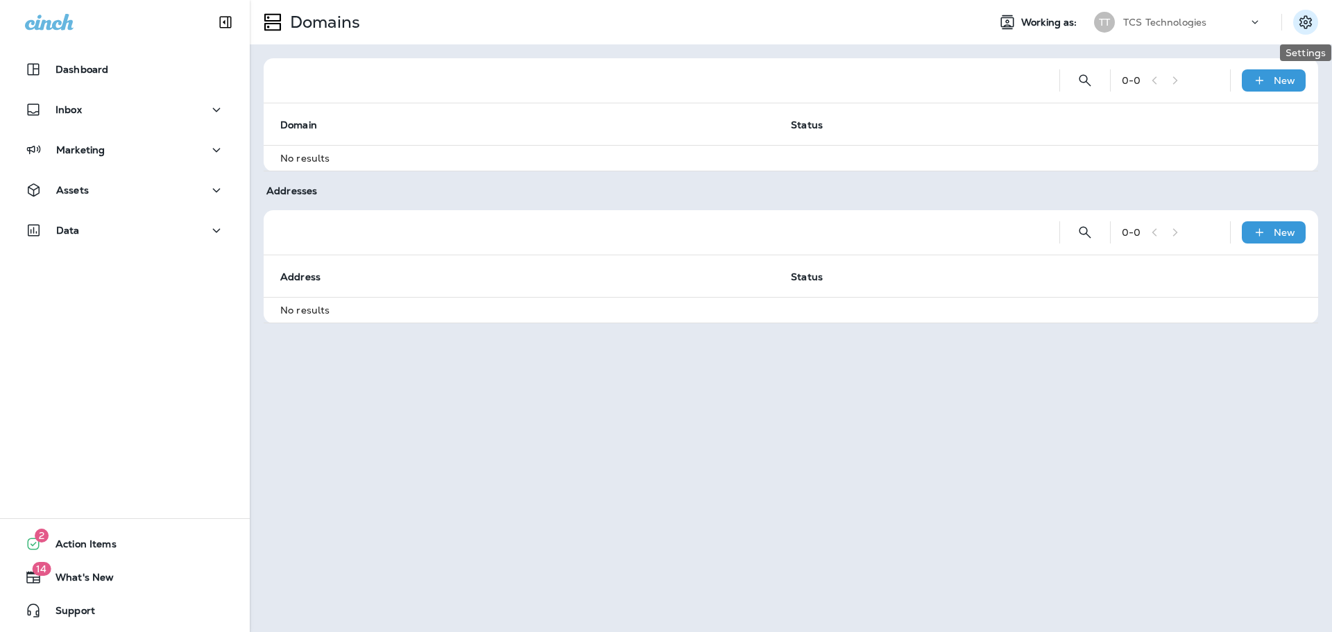
click at [1313, 24] on icon "Settings" at bounding box center [1305, 22] width 17 height 17
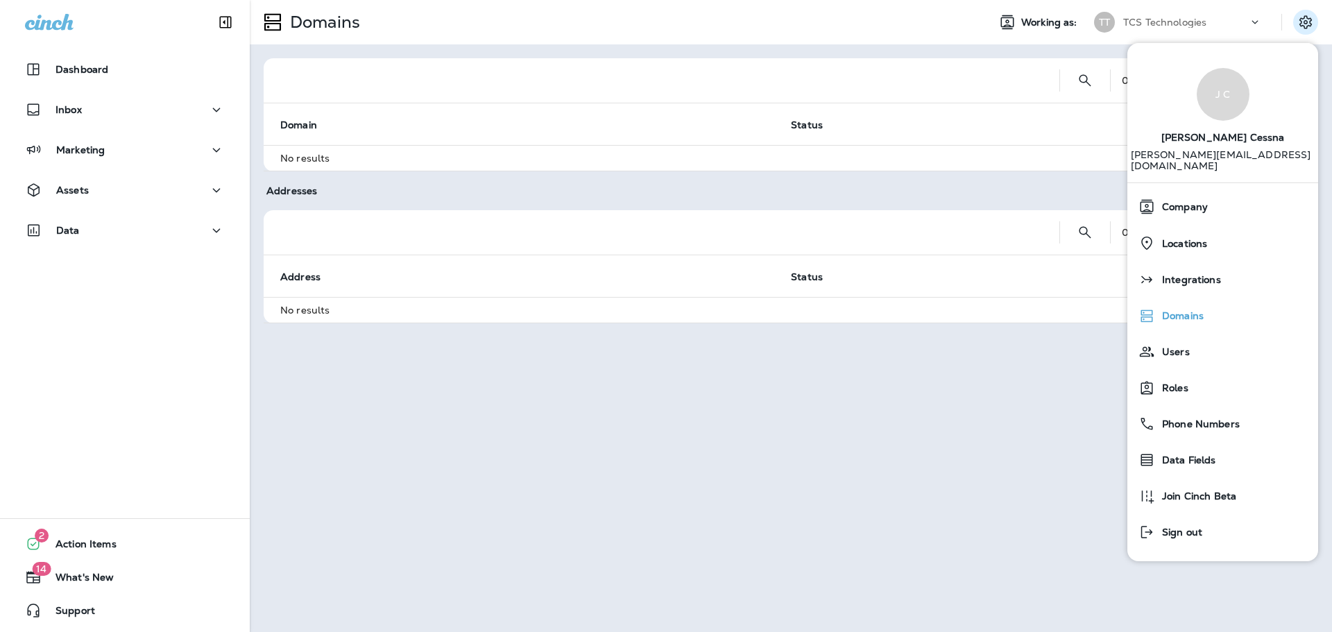
click at [1201, 310] on span "Domains" at bounding box center [1179, 316] width 49 height 12
click at [910, 436] on div "Domains Working as: TT TCS Technologies 0 - 0 New Domain Status No results Addr…" at bounding box center [791, 316] width 1082 height 632
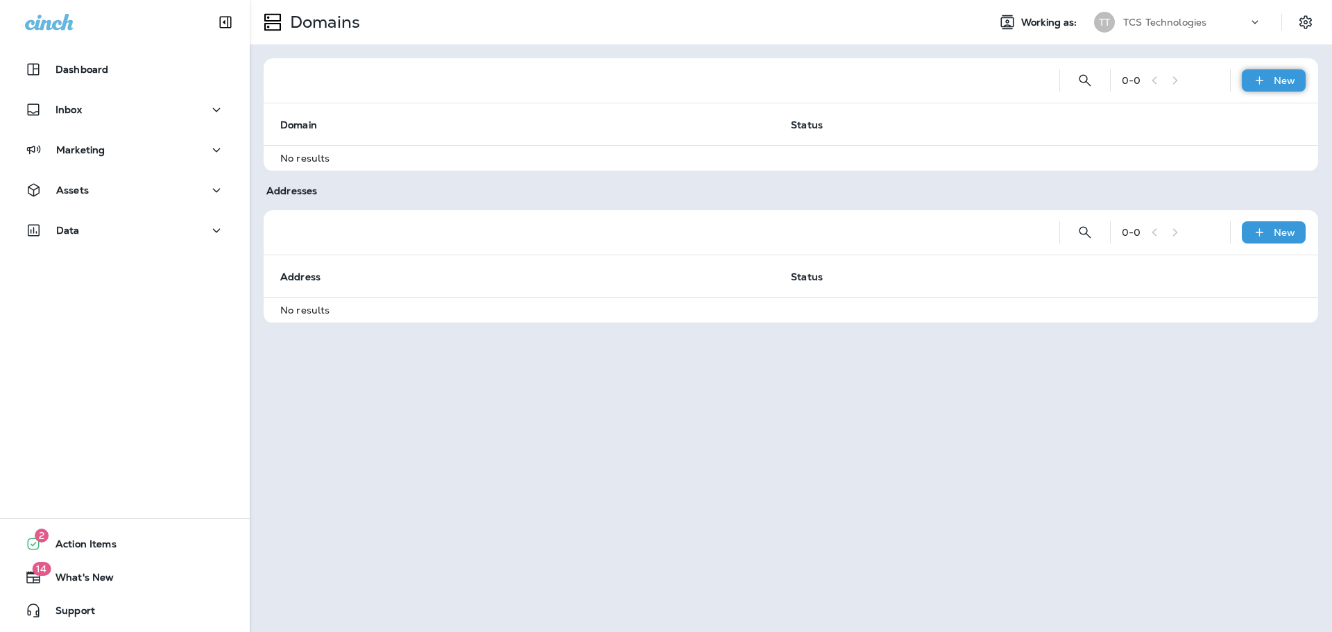
click at [1274, 83] on p "New" at bounding box center [1285, 80] width 22 height 11
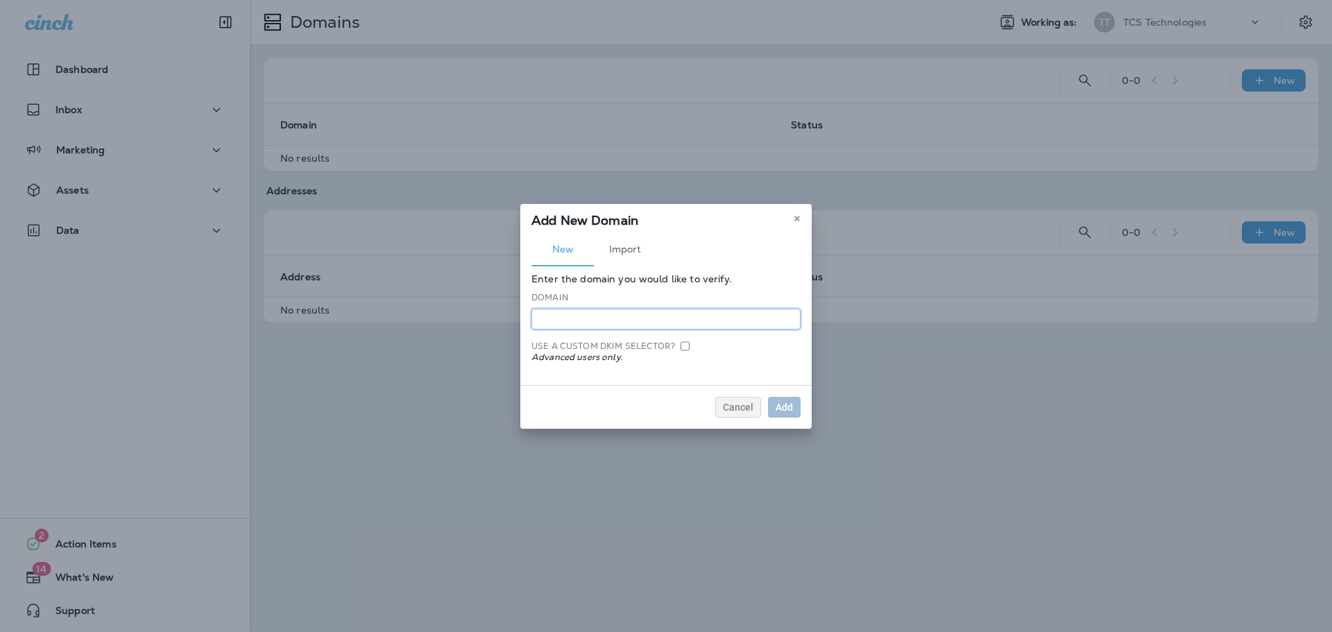
click at [578, 316] on input at bounding box center [665, 319] width 269 height 21
click at [585, 311] on input "***" at bounding box center [665, 319] width 269 height 21
type input "**********"
click at [786, 404] on div "Add" at bounding box center [784, 407] width 17 height 10
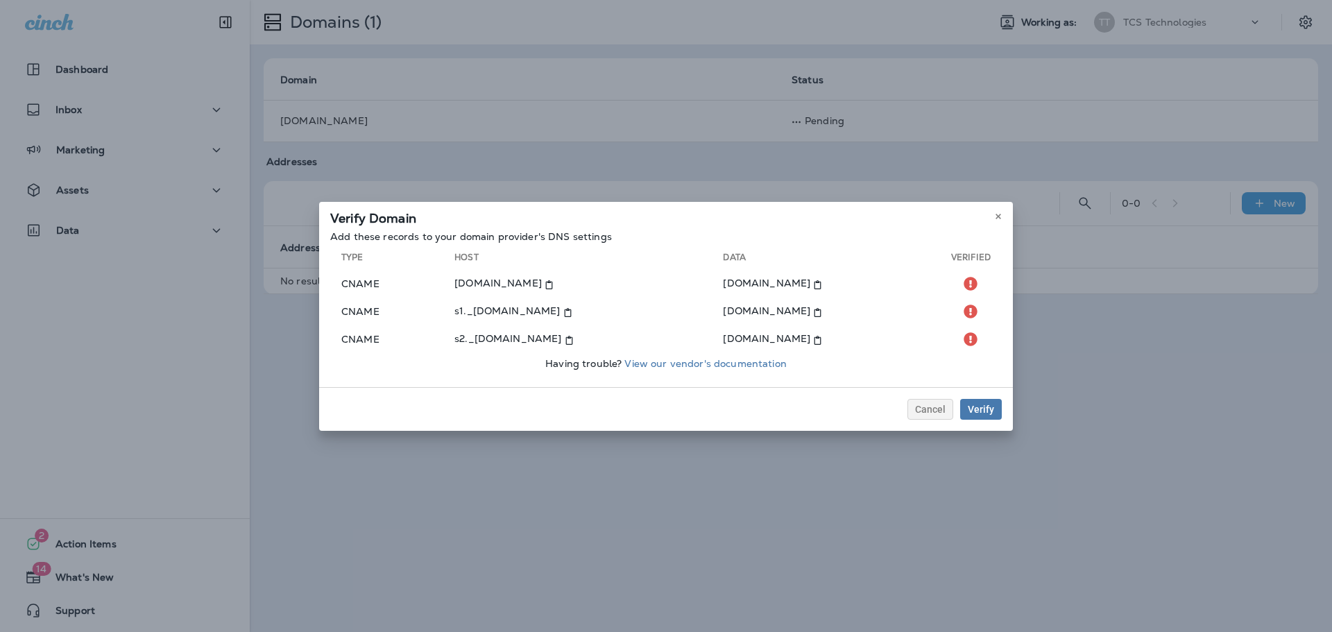
click at [923, 398] on div "Cancel Verify" at bounding box center [666, 409] width 694 height 44
click at [915, 415] on button "Cancel" at bounding box center [930, 409] width 46 height 21
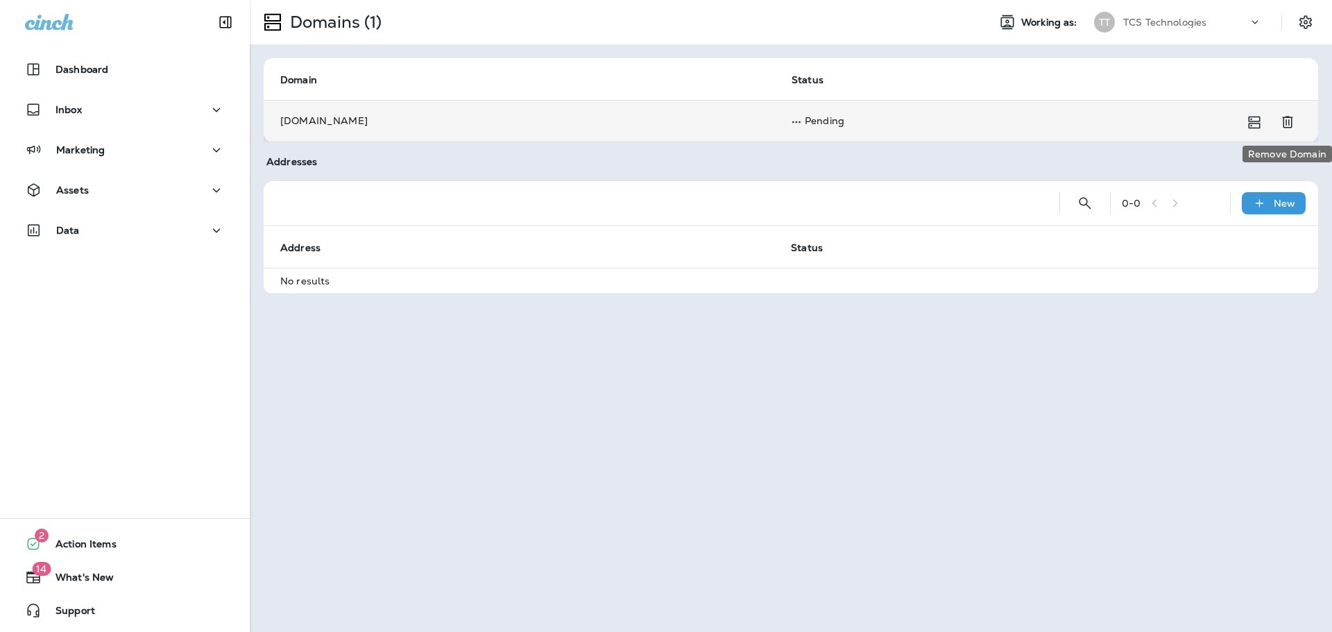
click at [1292, 117] on icon "Remove Domain" at bounding box center [1287, 122] width 17 height 17
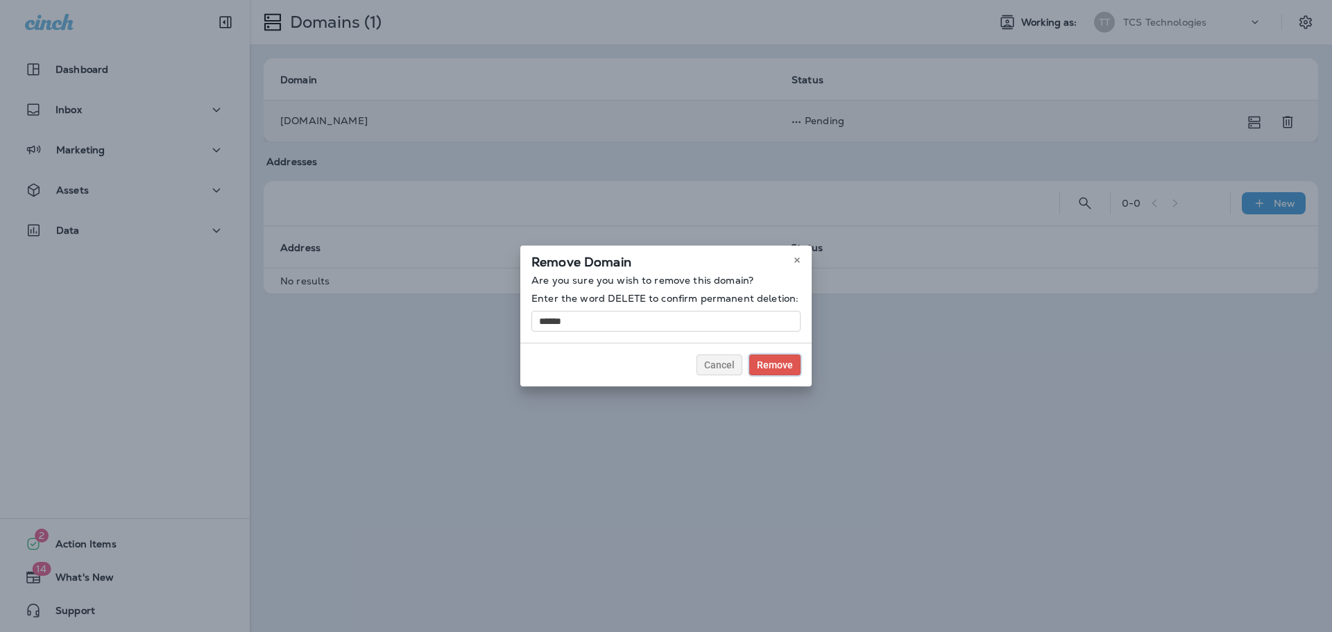
click at [778, 358] on button "Remove" at bounding box center [774, 365] width 51 height 21
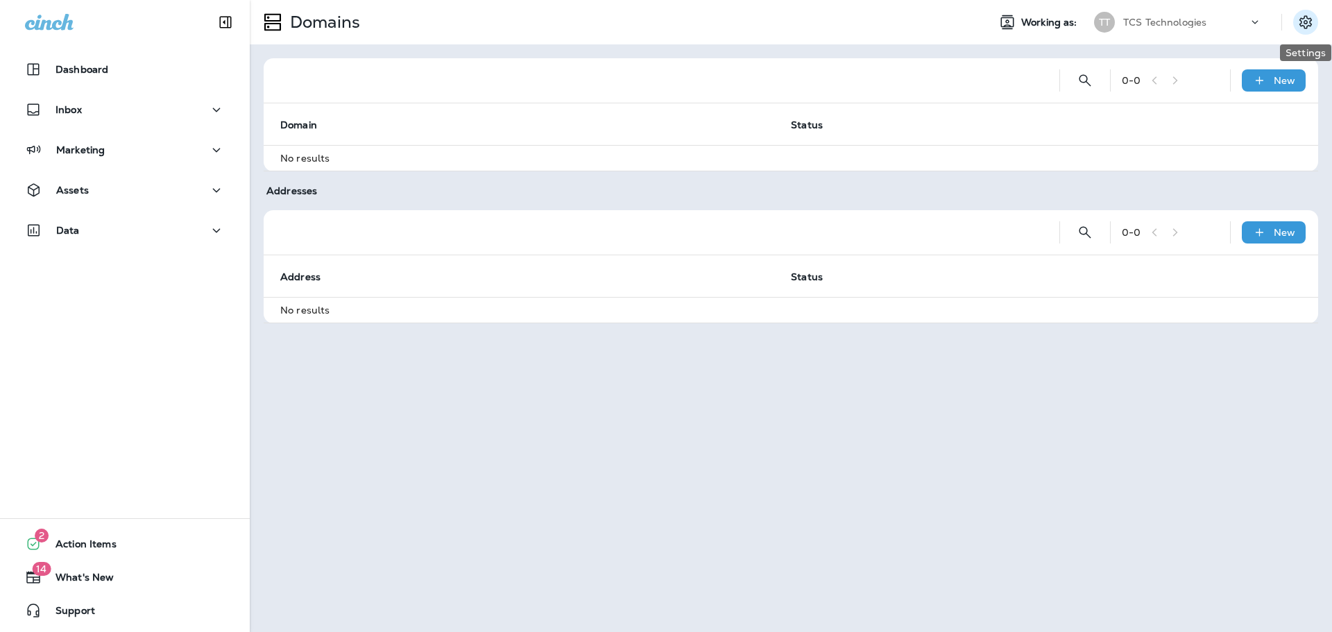
click at [1307, 22] on icon "Settings" at bounding box center [1305, 21] width 12 height 13
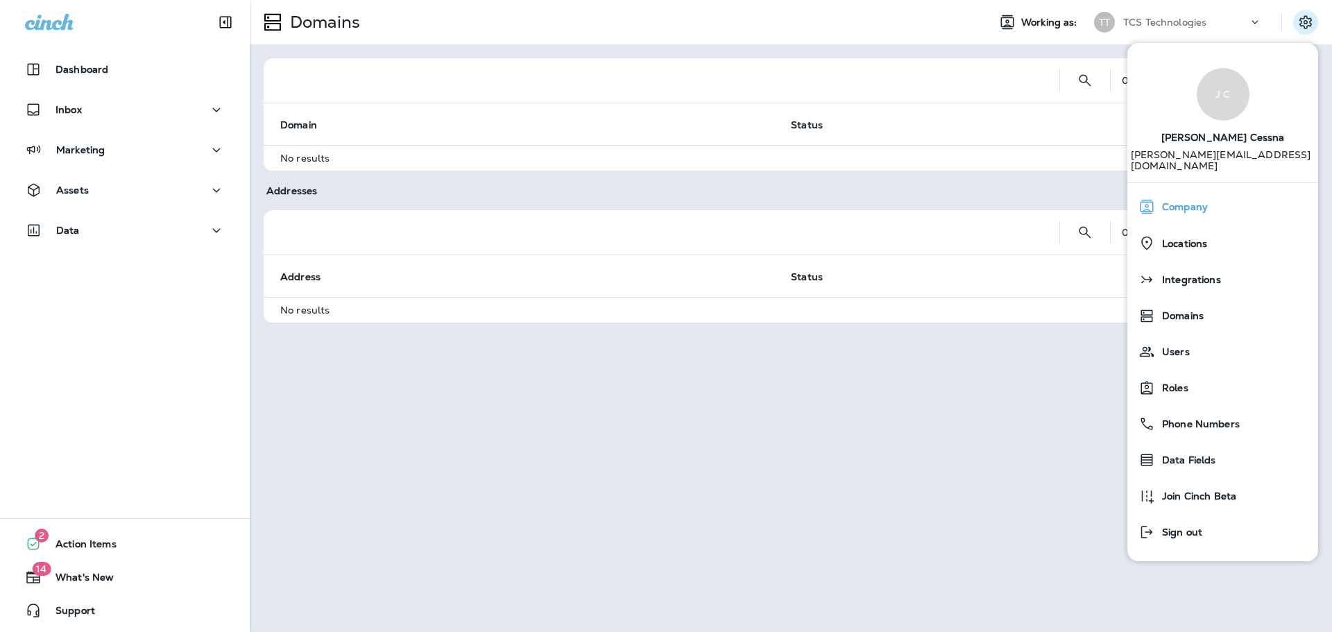
click at [1189, 201] on span "Company" at bounding box center [1181, 207] width 53 height 12
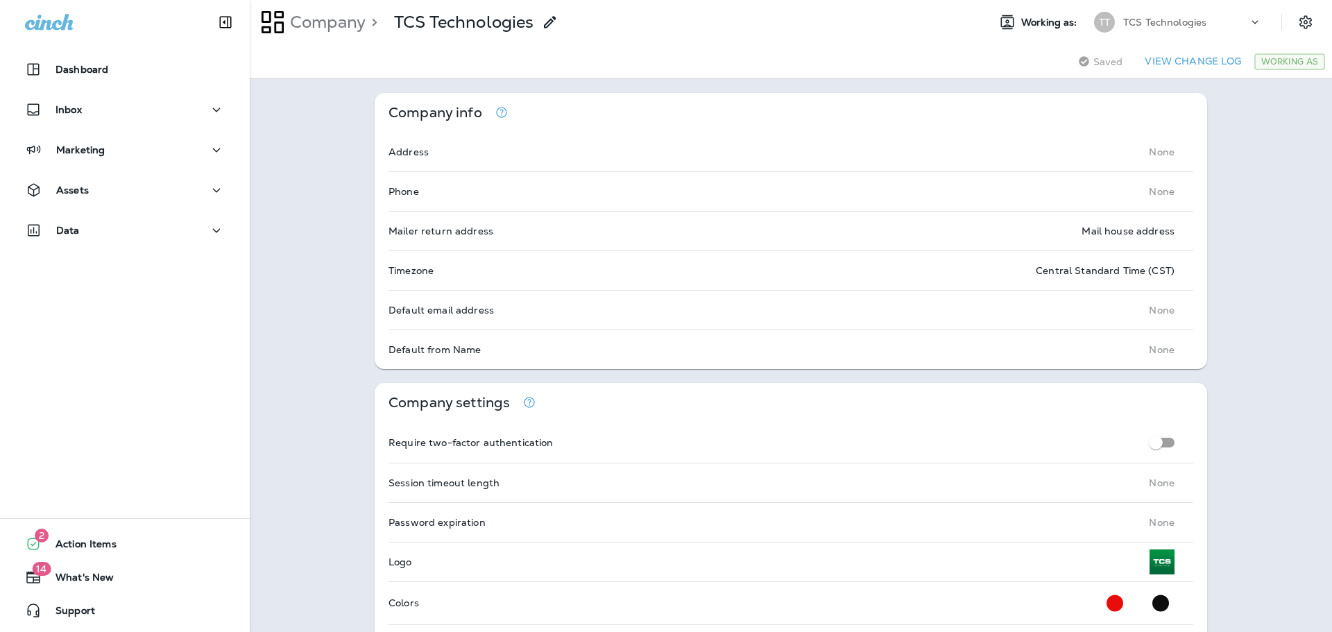
click at [1297, 22] on icon "Settings" at bounding box center [1305, 22] width 17 height 17
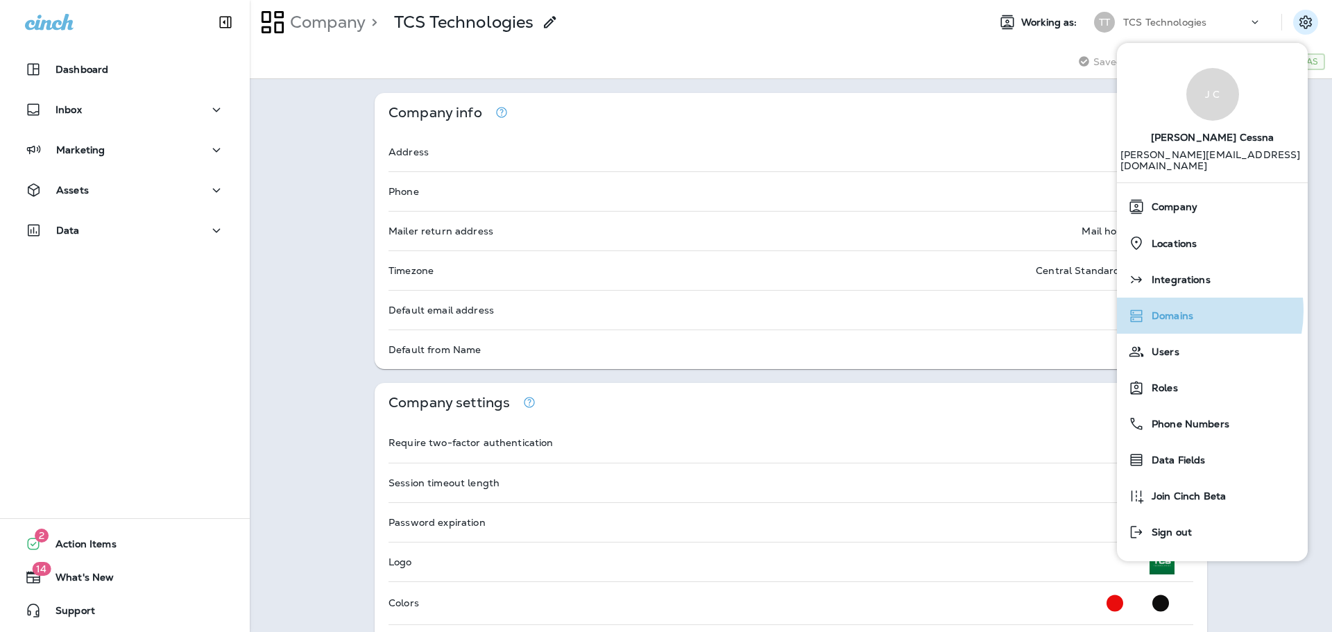
click at [1175, 310] on span "Domains" at bounding box center [1169, 316] width 49 height 12
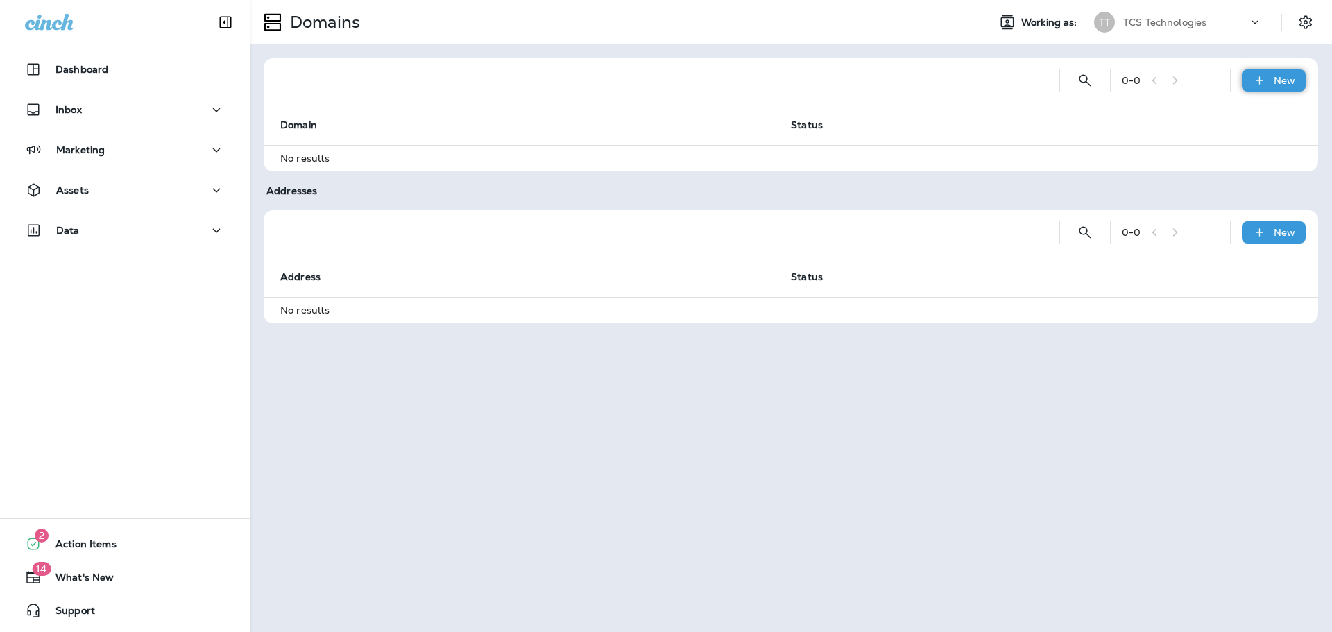
click at [1276, 83] on p "New" at bounding box center [1285, 80] width 22 height 11
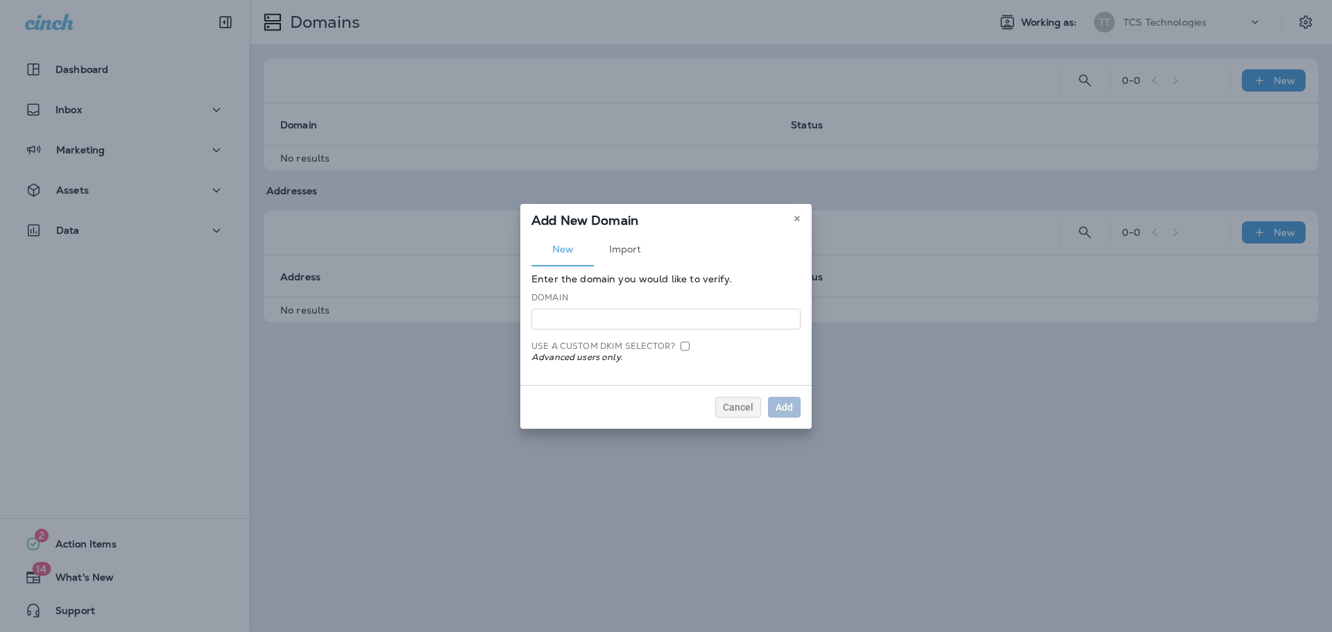
click at [569, 317] on input at bounding box center [665, 319] width 269 height 21
type input "**********"
click at [785, 408] on div "Add" at bounding box center [784, 407] width 17 height 10
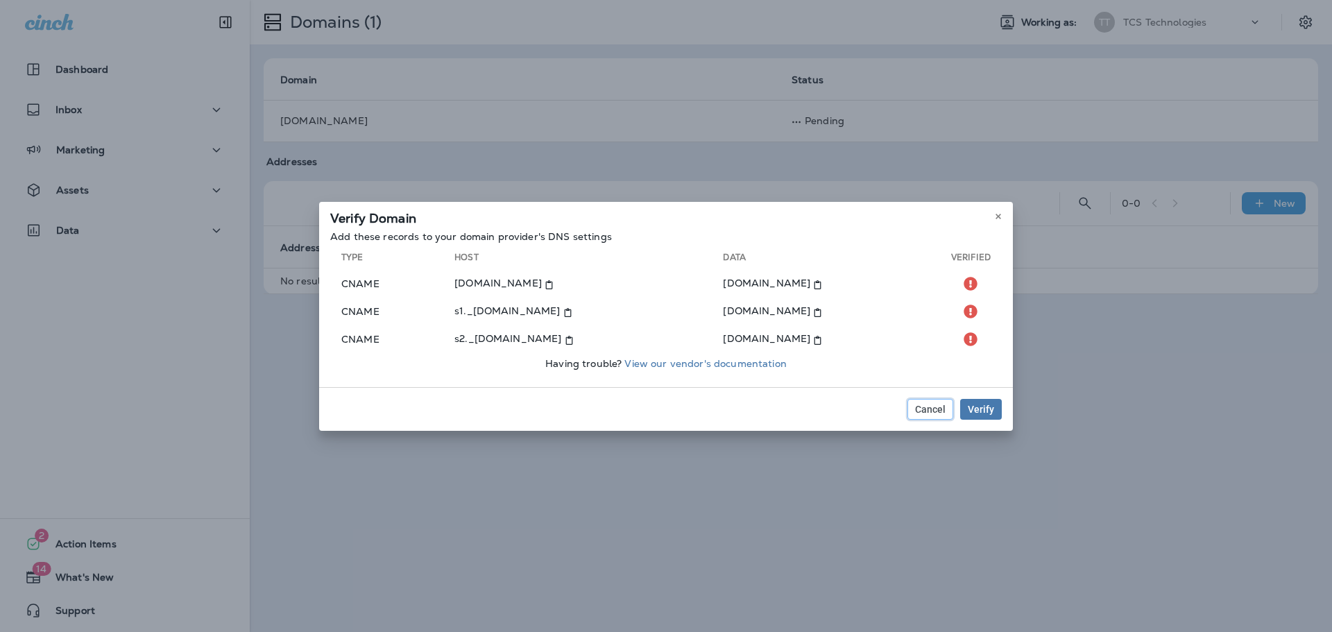
click at [928, 404] on span "Cancel" at bounding box center [930, 409] width 31 height 10
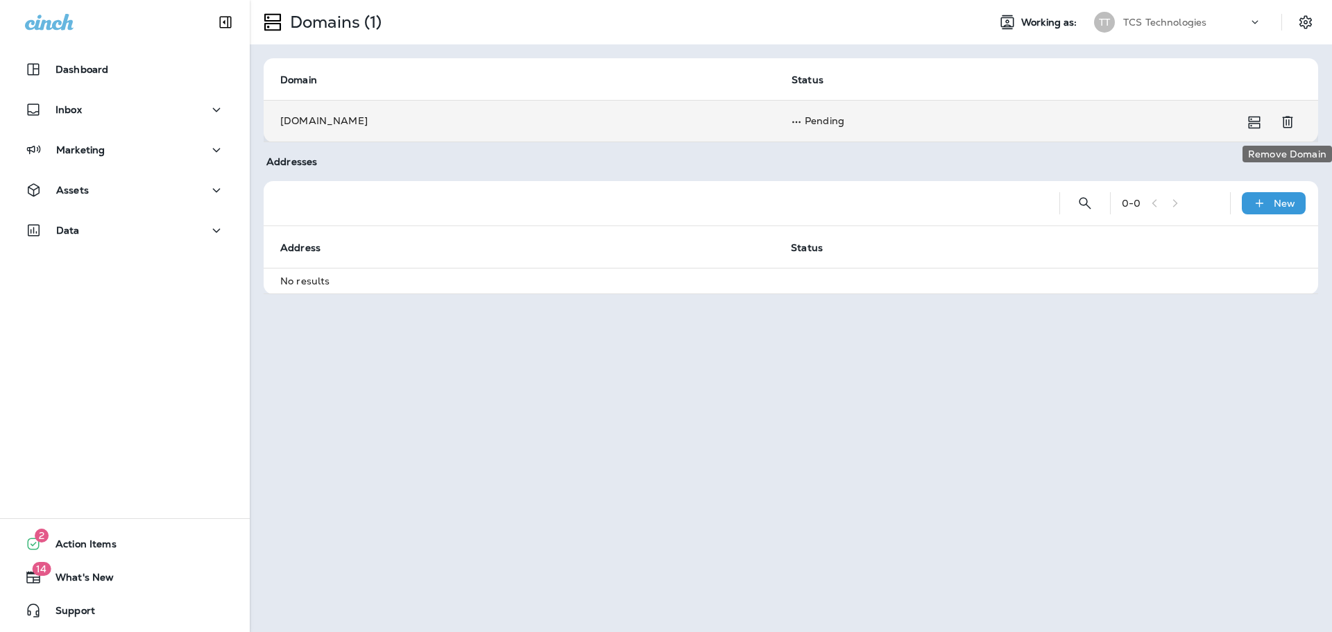
click at [1288, 121] on icon "Remove Domain" at bounding box center [1287, 122] width 17 height 17
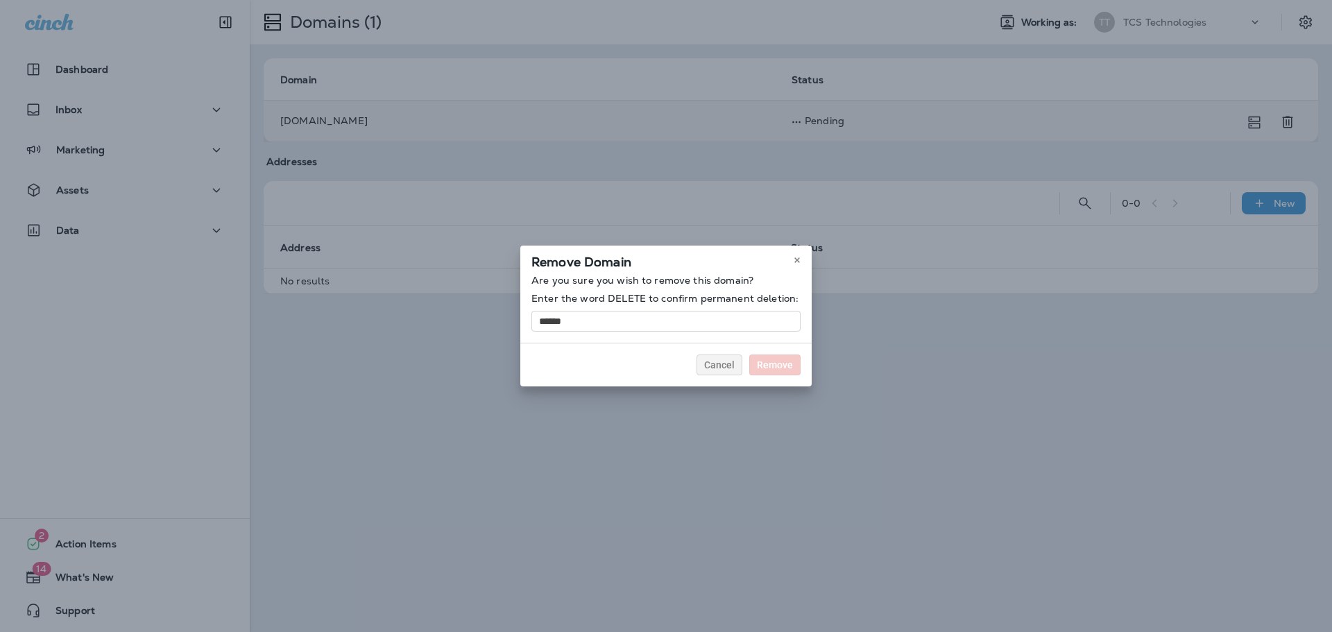
type input "******"
click at [749, 355] on button "Remove" at bounding box center [774, 365] width 51 height 21
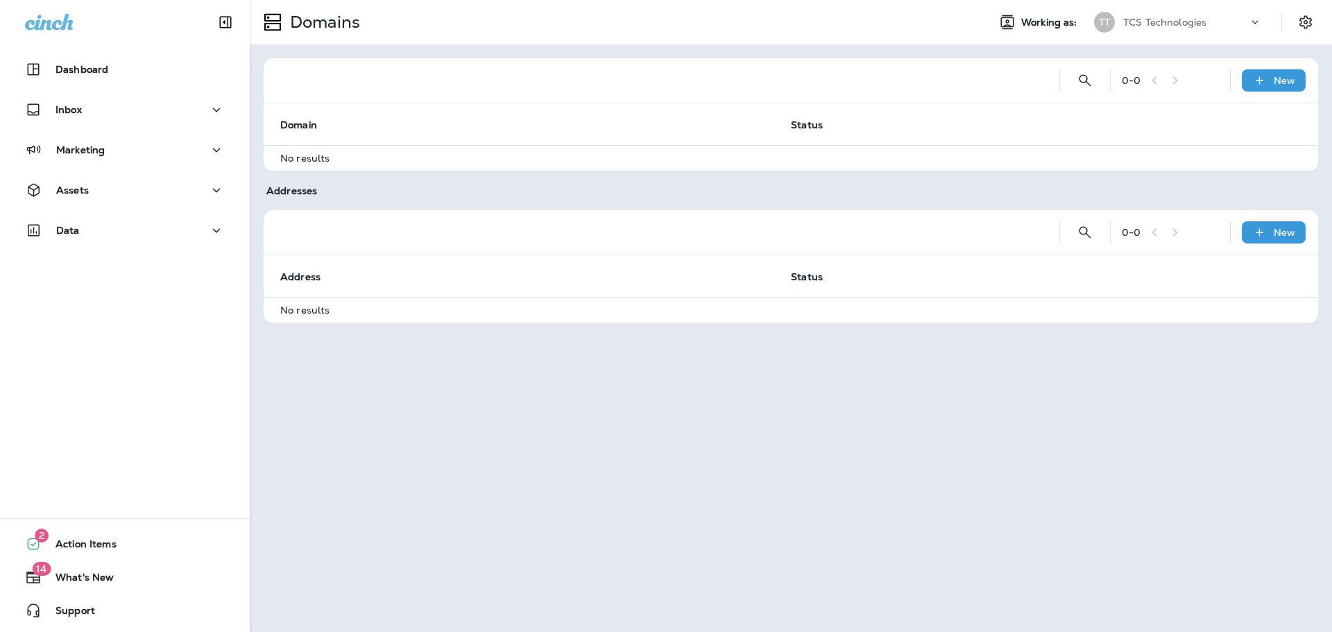
click at [1185, 21] on p "TCS Technologies" at bounding box center [1164, 22] width 83 height 11
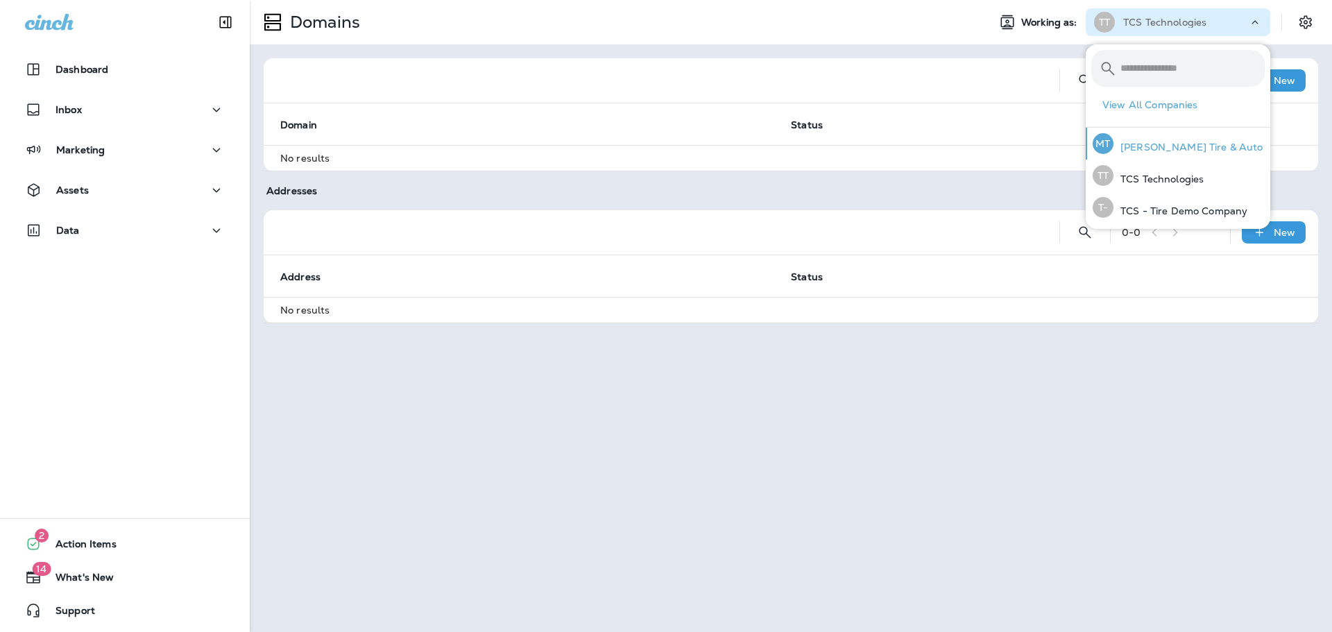
click at [1172, 151] on p "[PERSON_NAME] Tire & Auto" at bounding box center [1188, 147] width 150 height 11
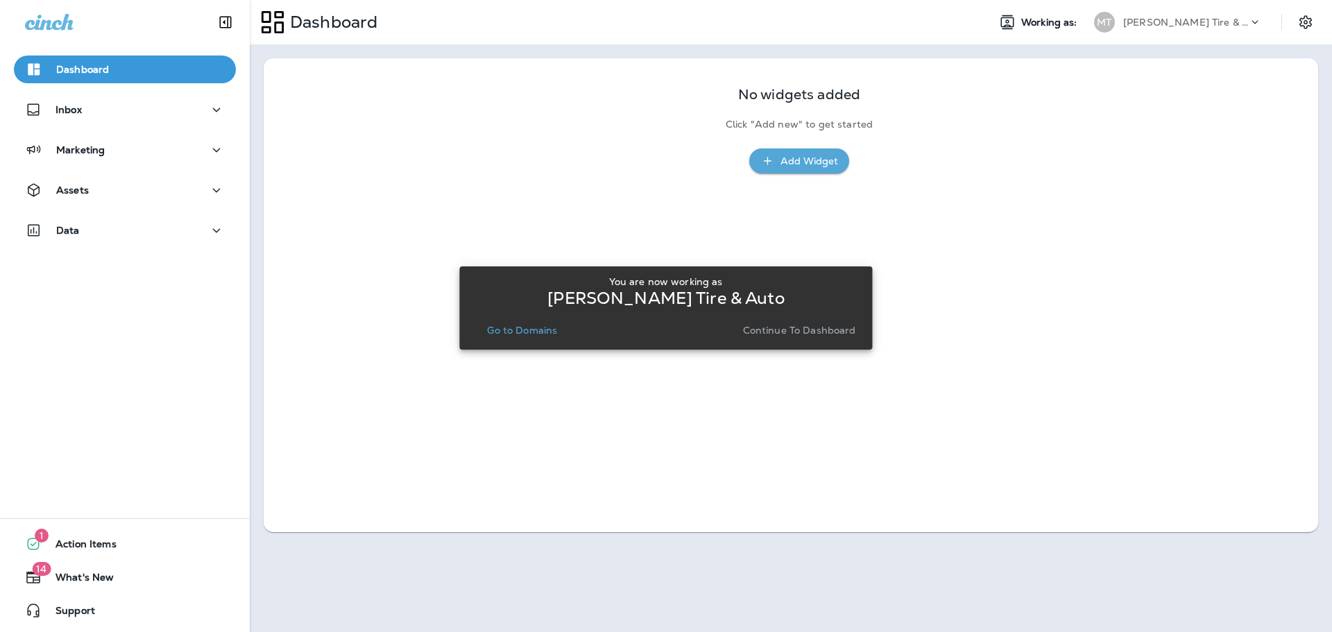
click at [520, 333] on p "Go to Domains" at bounding box center [522, 330] width 70 height 11
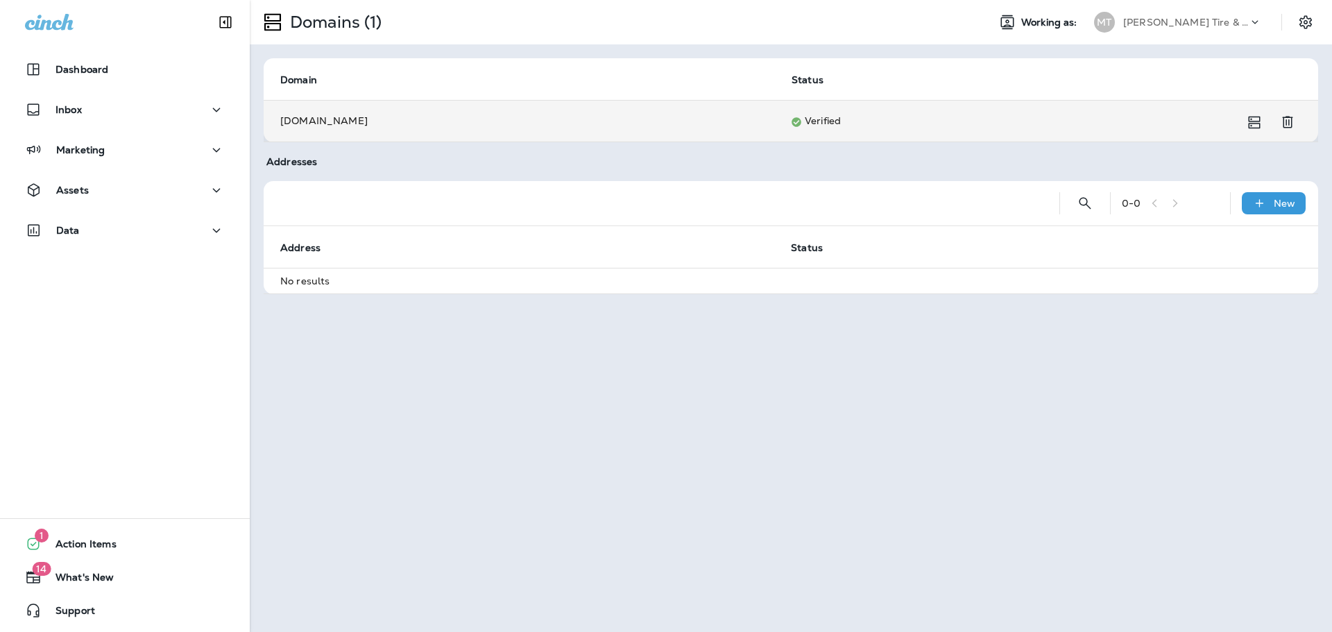
click at [813, 119] on td "Verified" at bounding box center [1030, 121] width 510 height 42
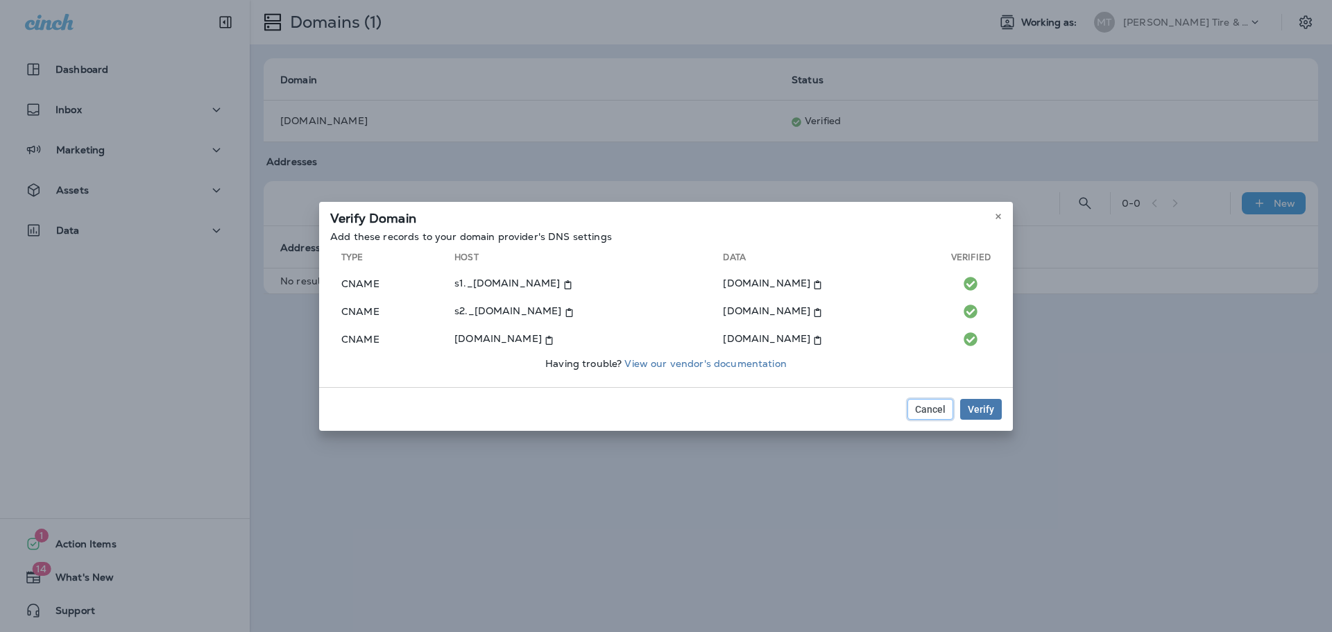
click at [913, 413] on button "Cancel" at bounding box center [930, 409] width 46 height 21
